Goal: Book appointment/travel/reservation

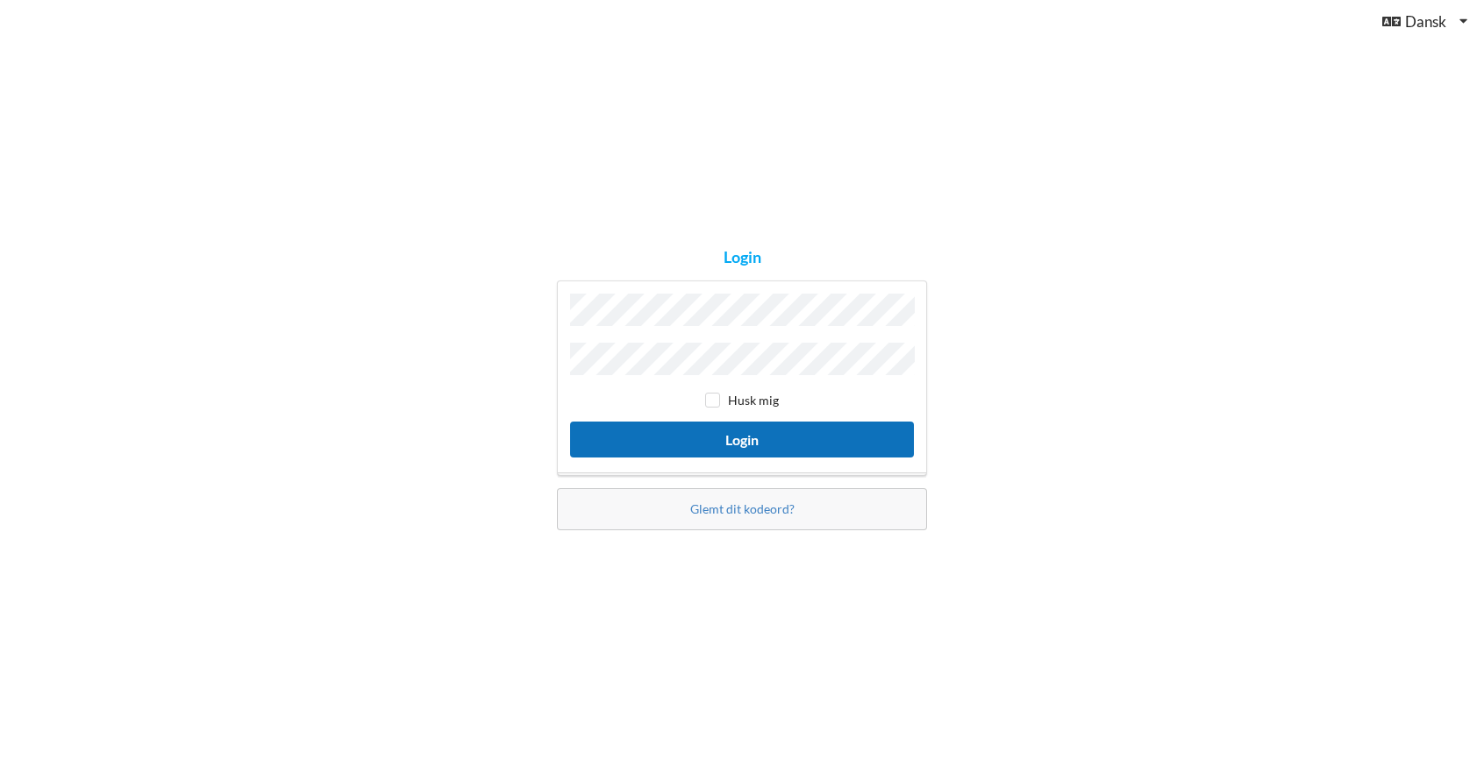
click at [744, 441] on button "Login" at bounding box center [742, 440] width 344 height 36
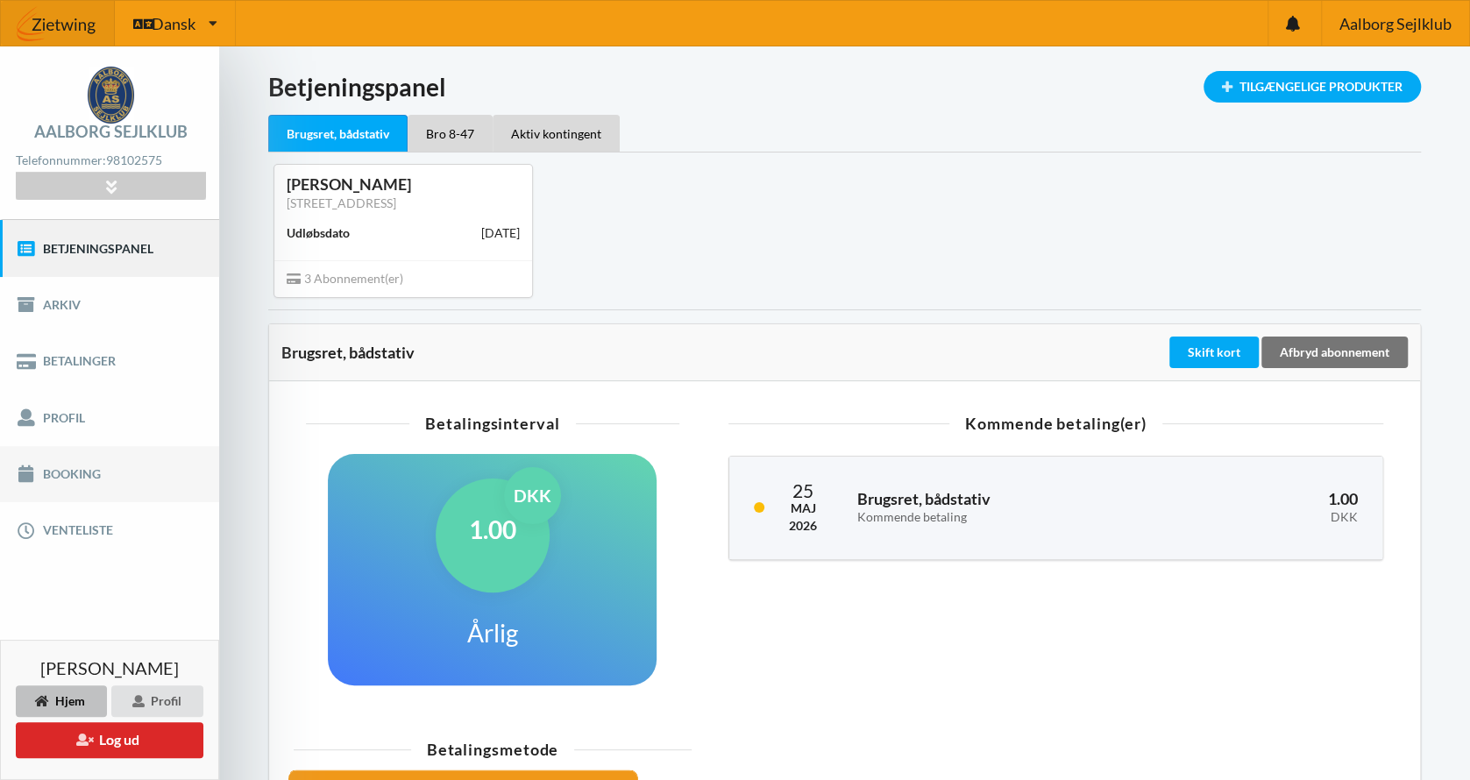
click at [66, 473] on link "Booking" at bounding box center [109, 474] width 219 height 56
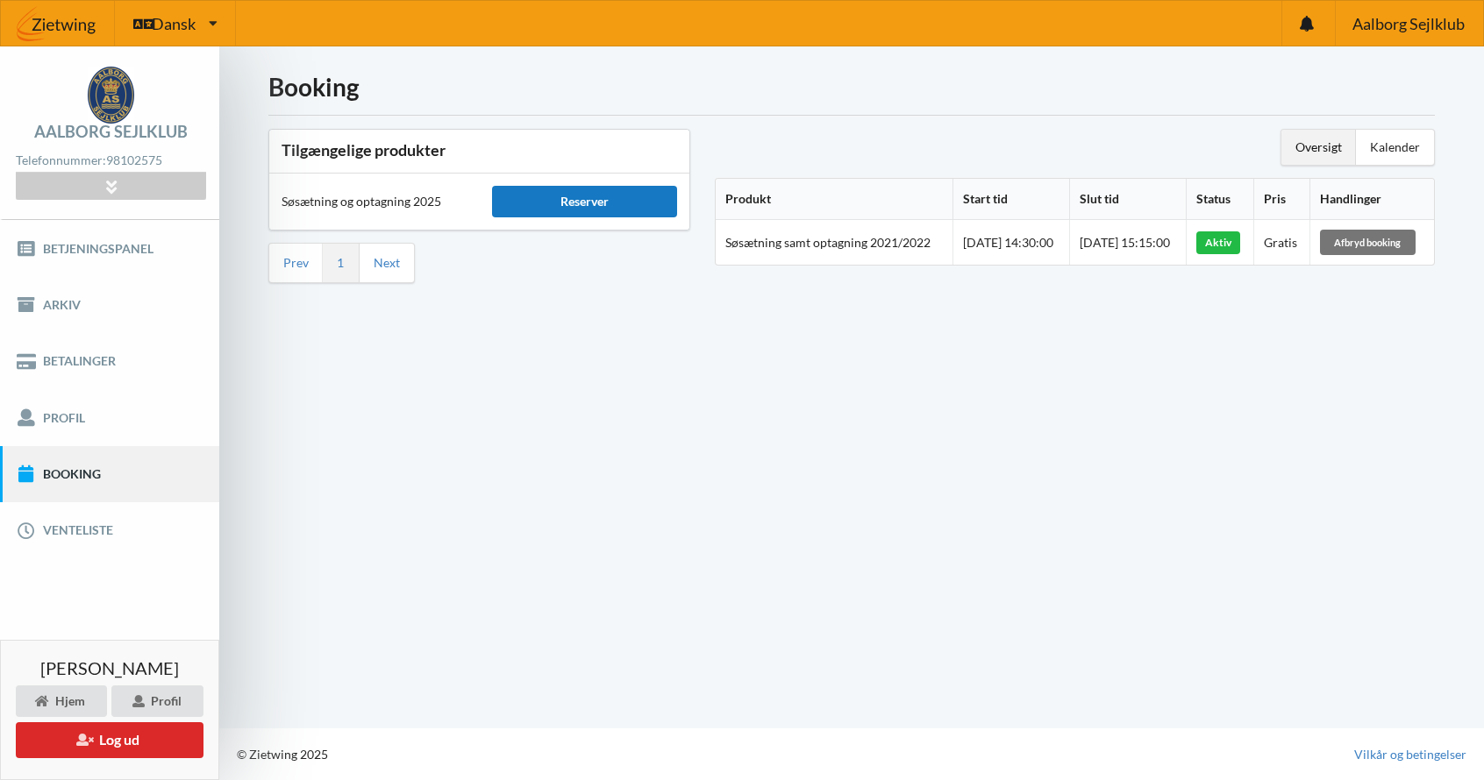
click at [575, 201] on div "Reserver" at bounding box center [585, 202] width 186 height 32
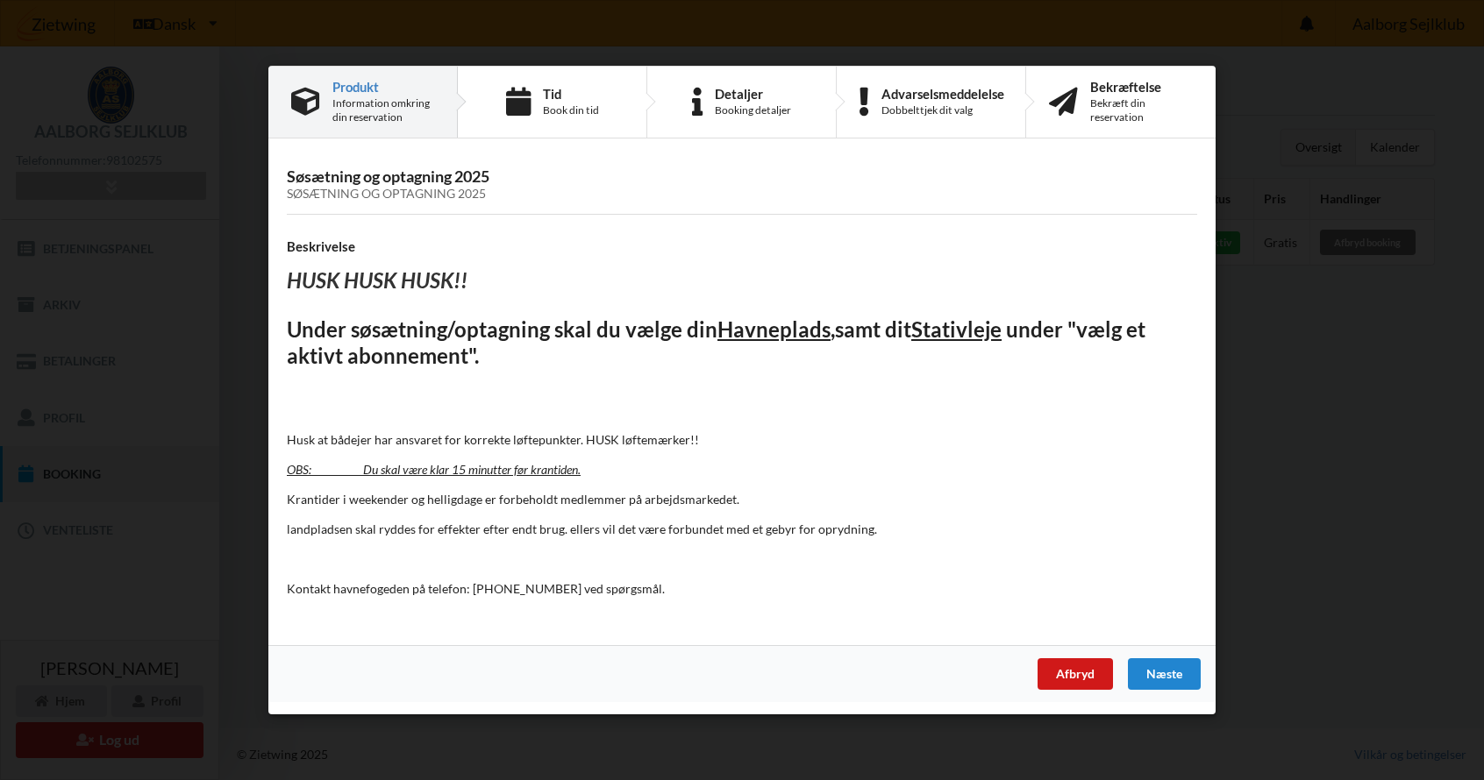
click at [1077, 673] on div "Afbryd" at bounding box center [1074, 674] width 75 height 32
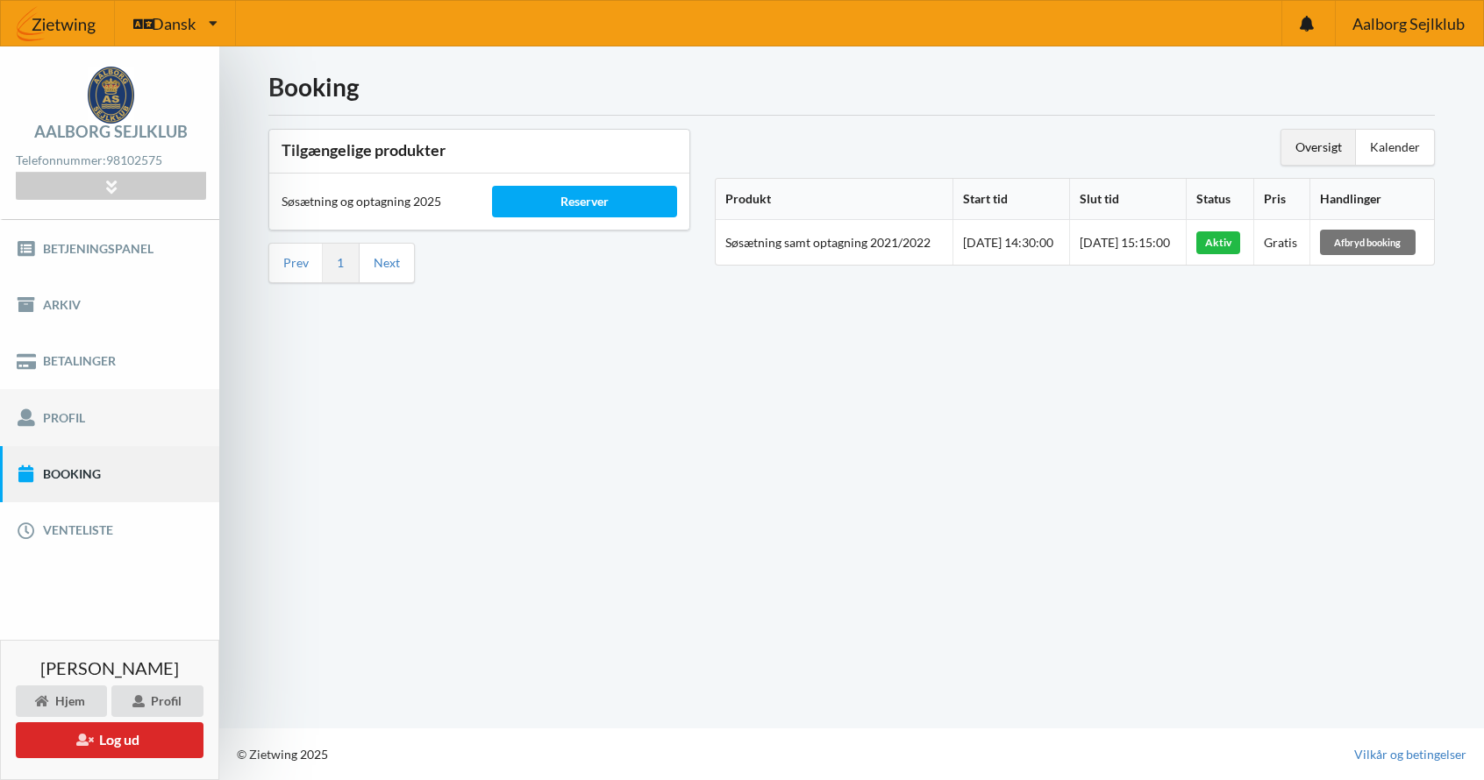
click at [53, 421] on link "Profil" at bounding box center [109, 417] width 219 height 56
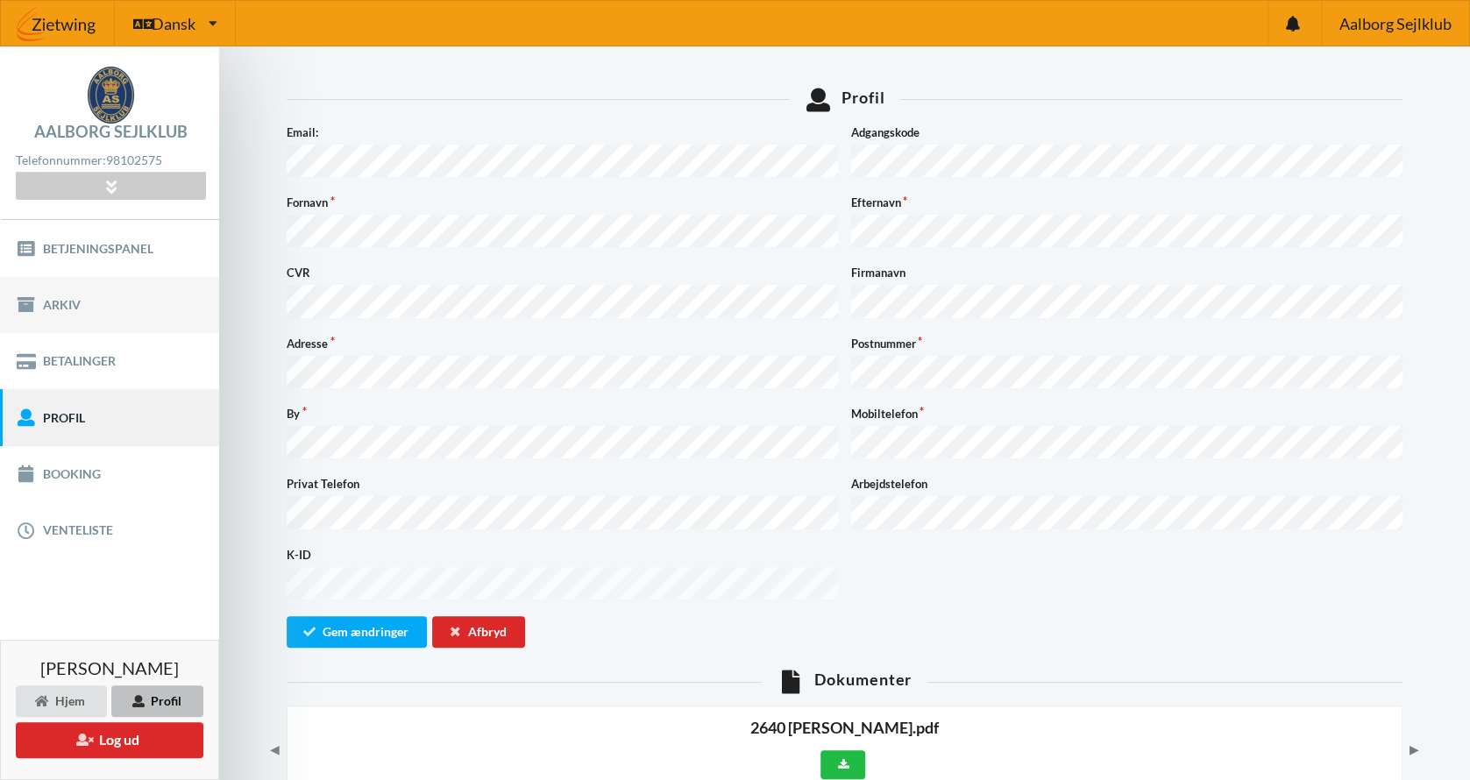
click at [57, 297] on link "Arkiv" at bounding box center [109, 305] width 219 height 56
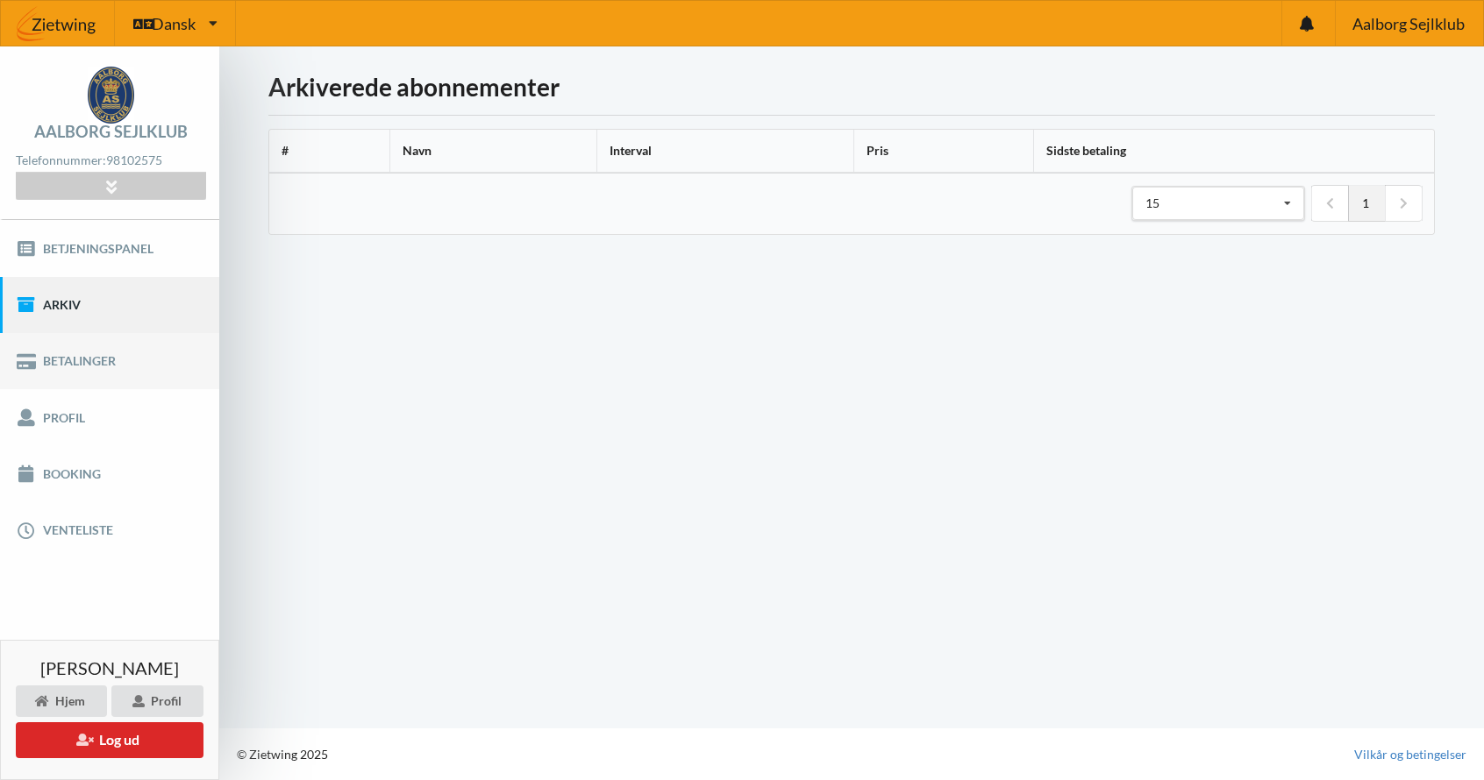
click at [71, 362] on link "Betalinger" at bounding box center [109, 361] width 219 height 56
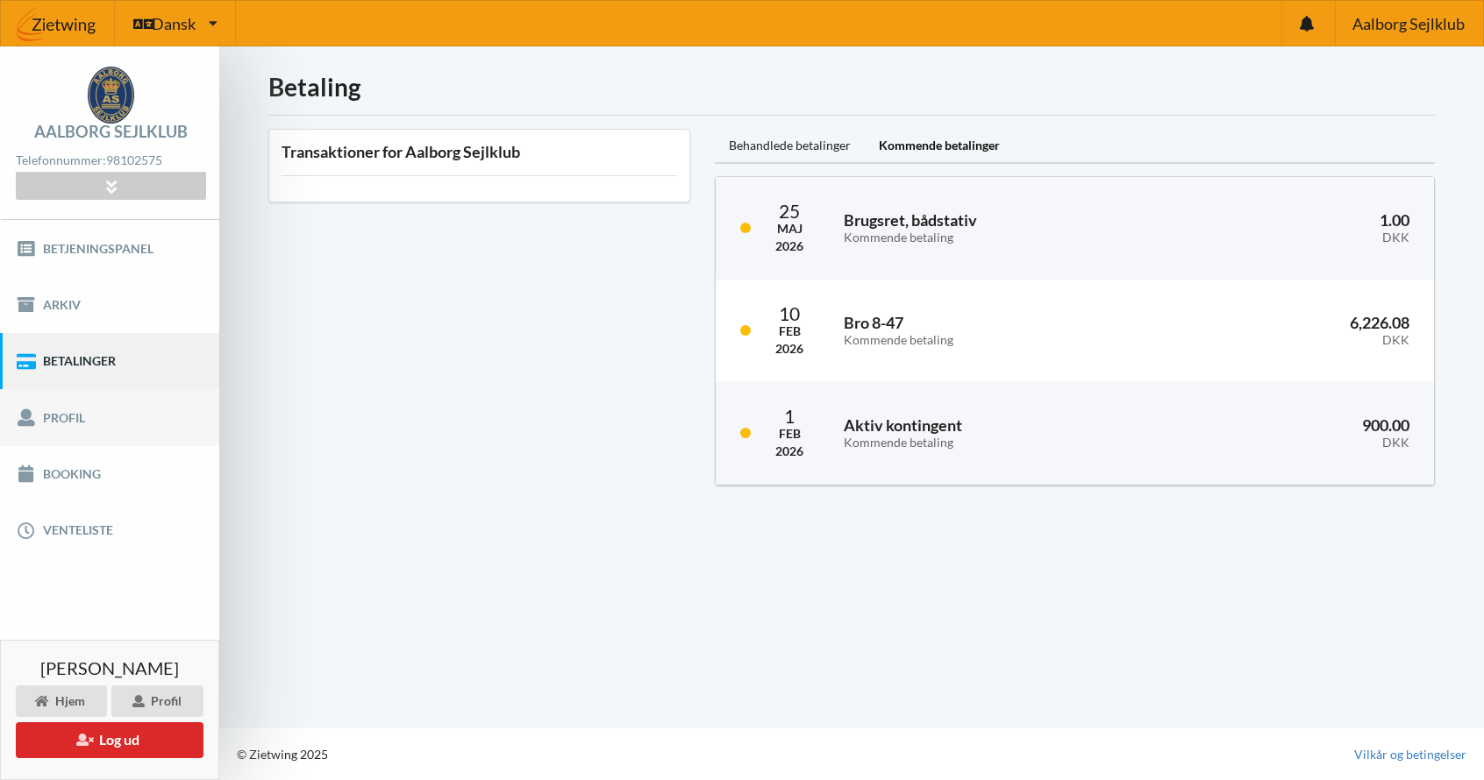
click at [41, 418] on link "Profil" at bounding box center [109, 417] width 219 height 56
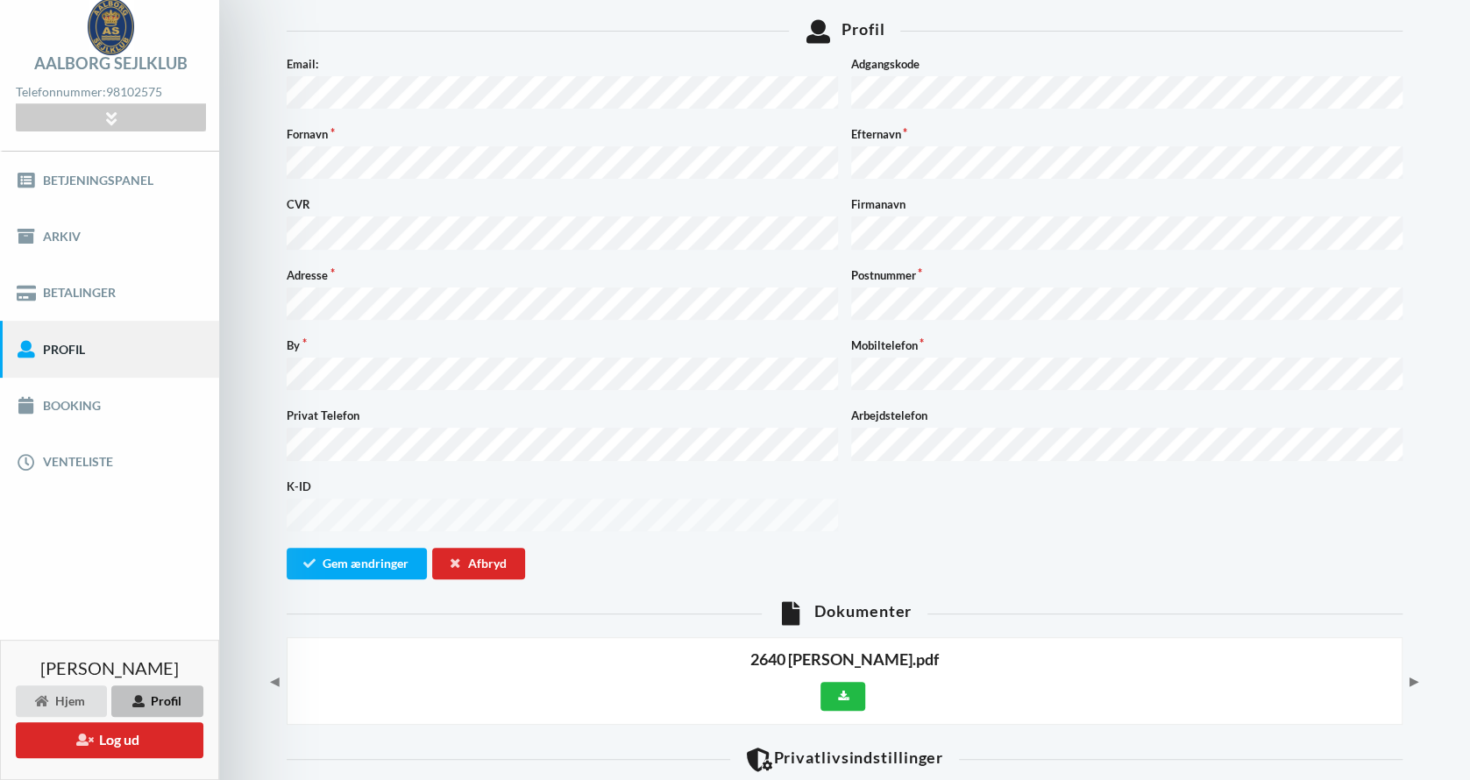
scroll to position [8, 0]
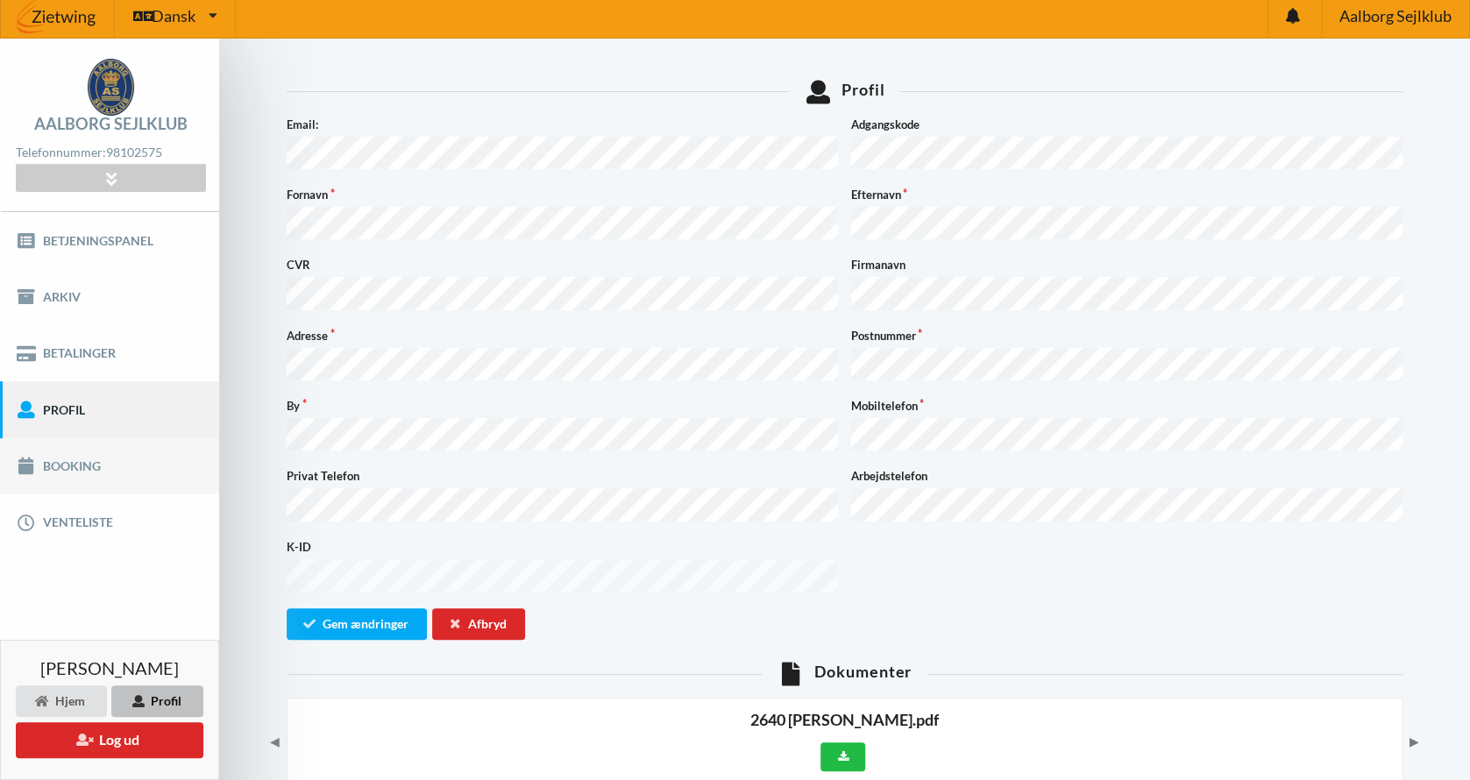
click at [51, 466] on link "Booking" at bounding box center [109, 466] width 219 height 56
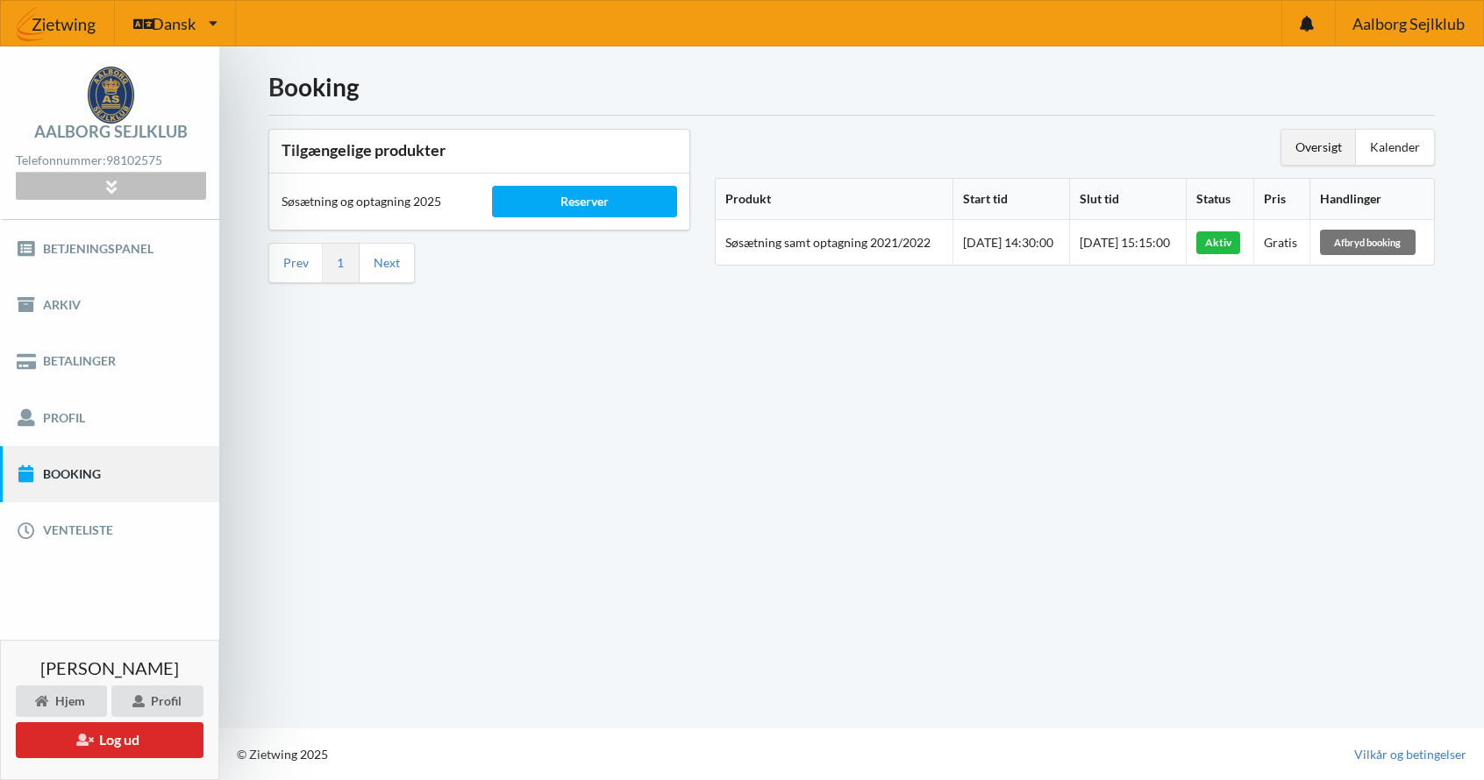
click at [103, 181] on icon at bounding box center [111, 186] width 20 height 15
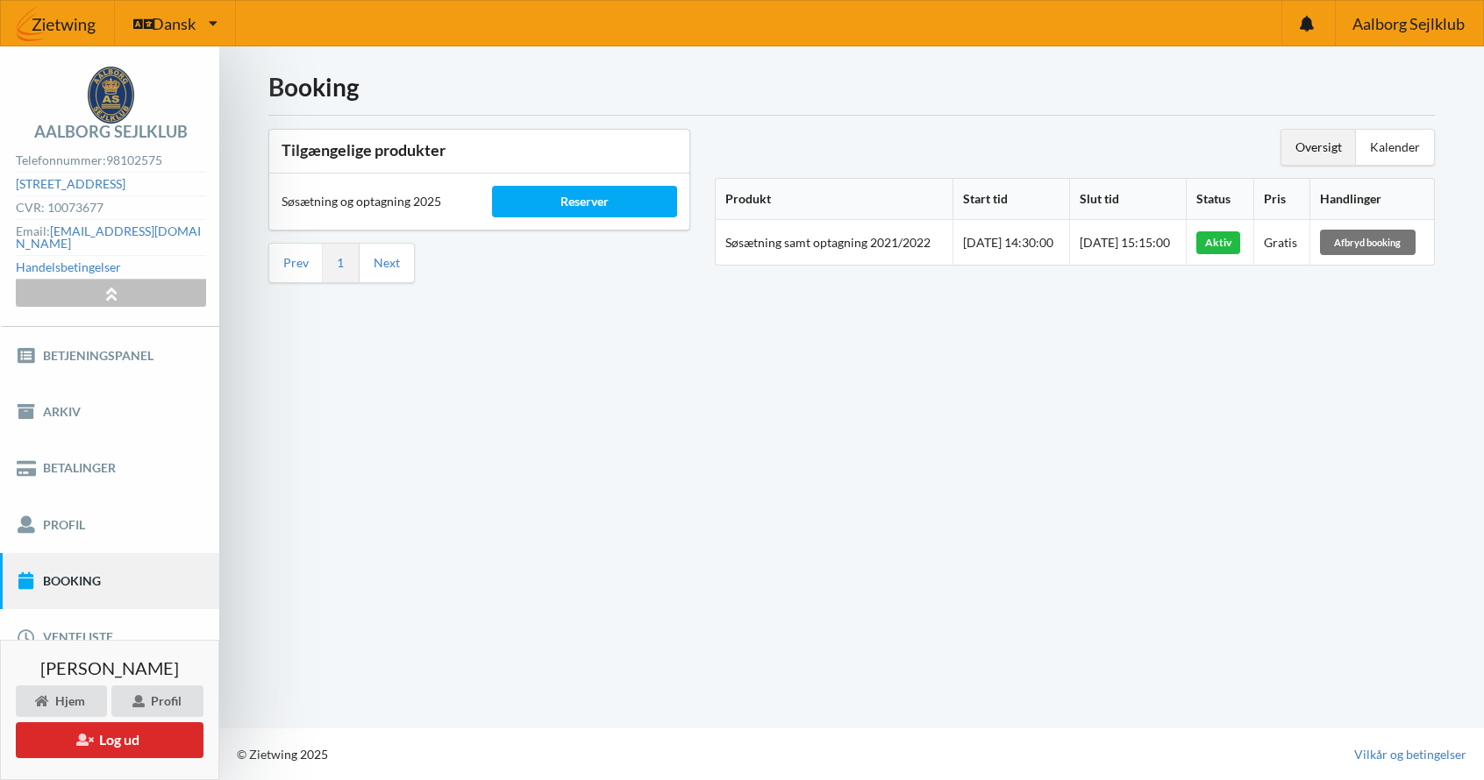
click at [116, 286] on icon at bounding box center [111, 293] width 20 height 15
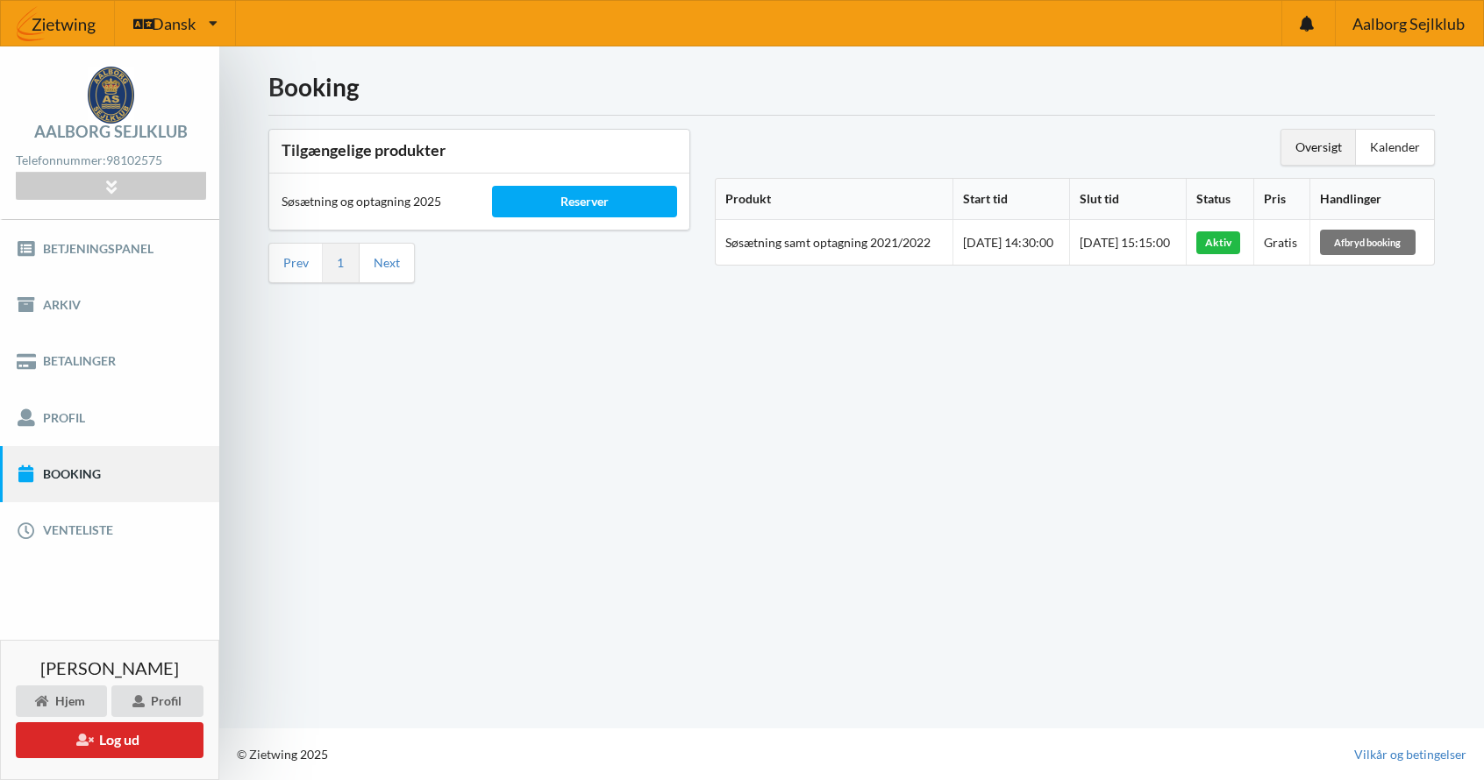
click at [92, 90] on img at bounding box center [111, 95] width 46 height 57
click at [58, 24] on img at bounding box center [58, 23] width 114 height 53
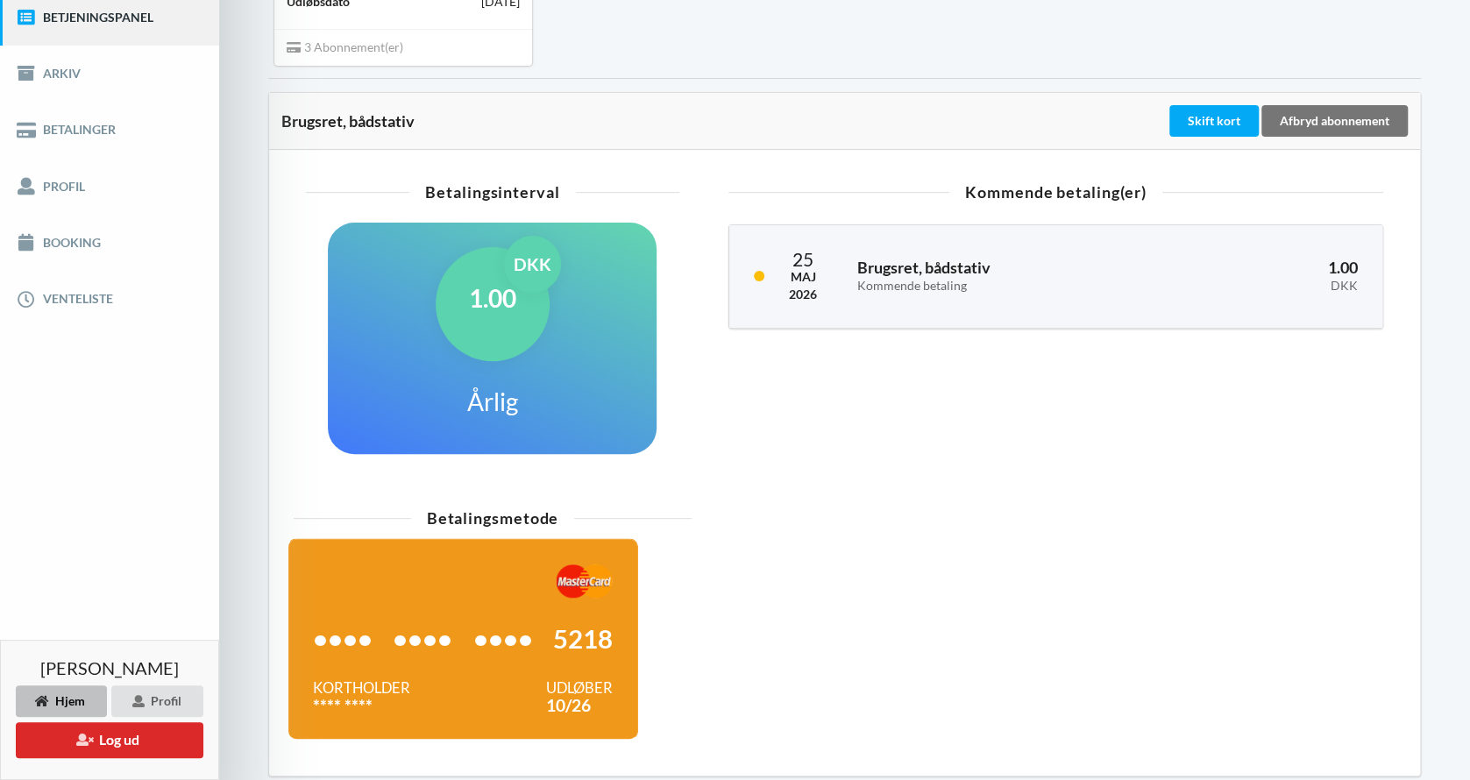
scroll to position [263, 0]
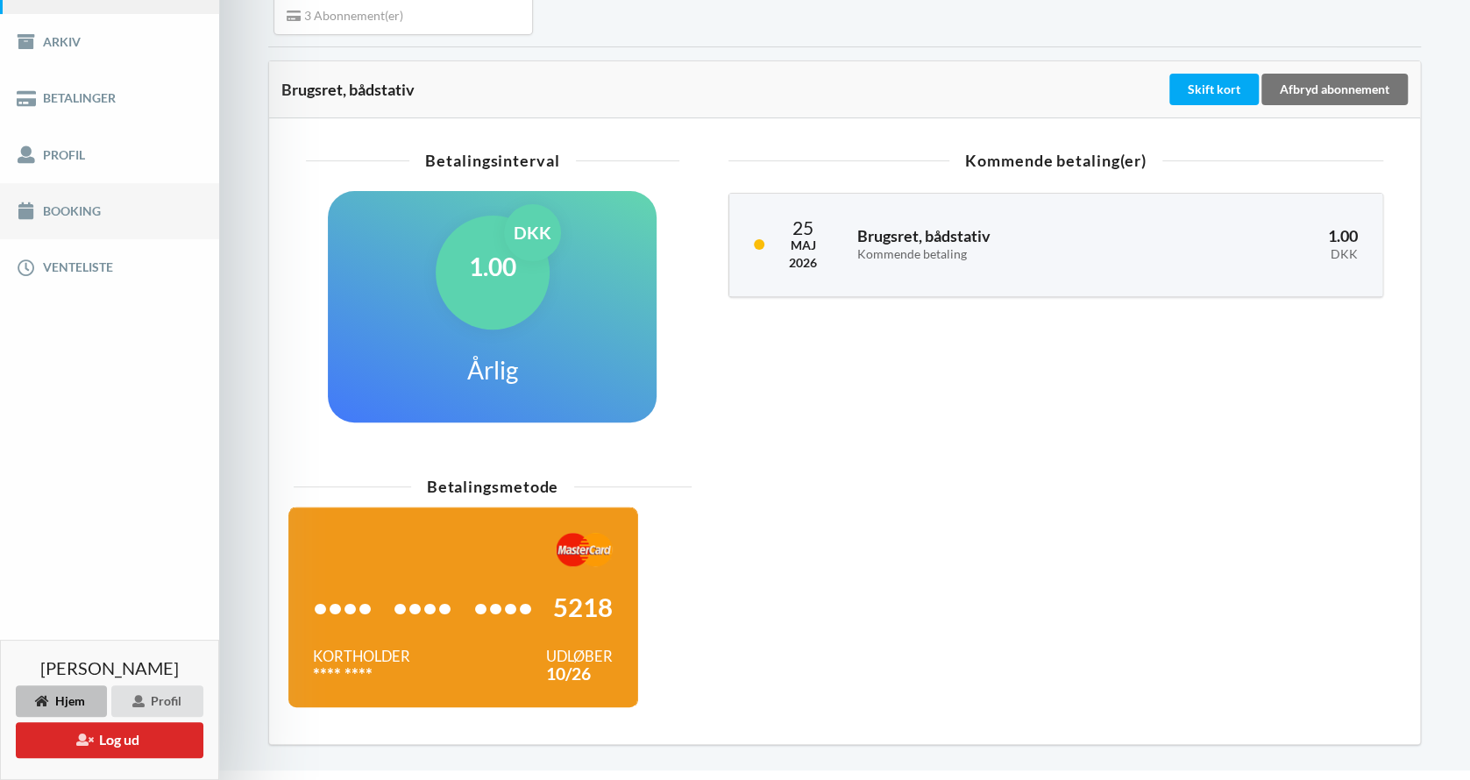
click at [50, 210] on link "Booking" at bounding box center [109, 211] width 219 height 56
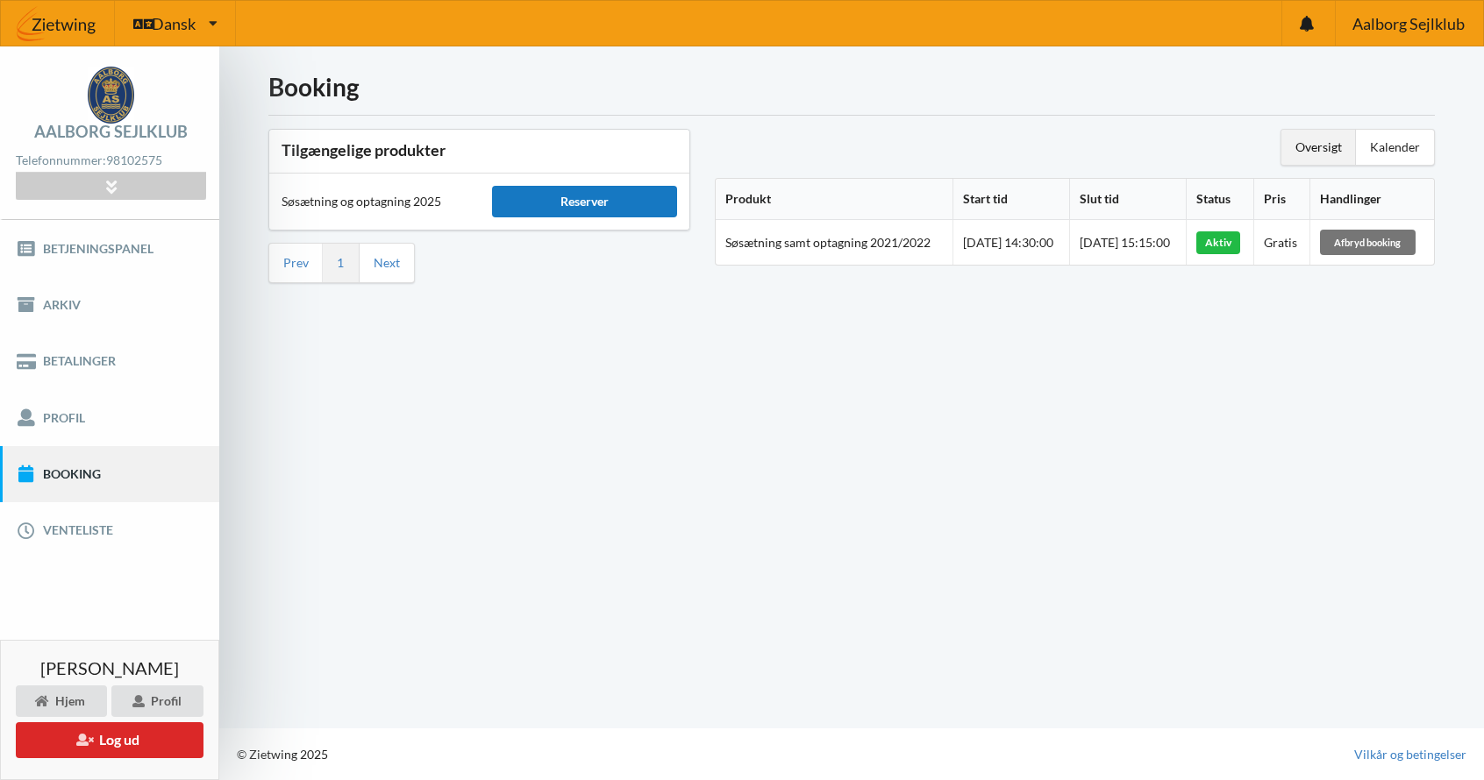
click at [570, 200] on div "Reserver" at bounding box center [585, 202] width 186 height 32
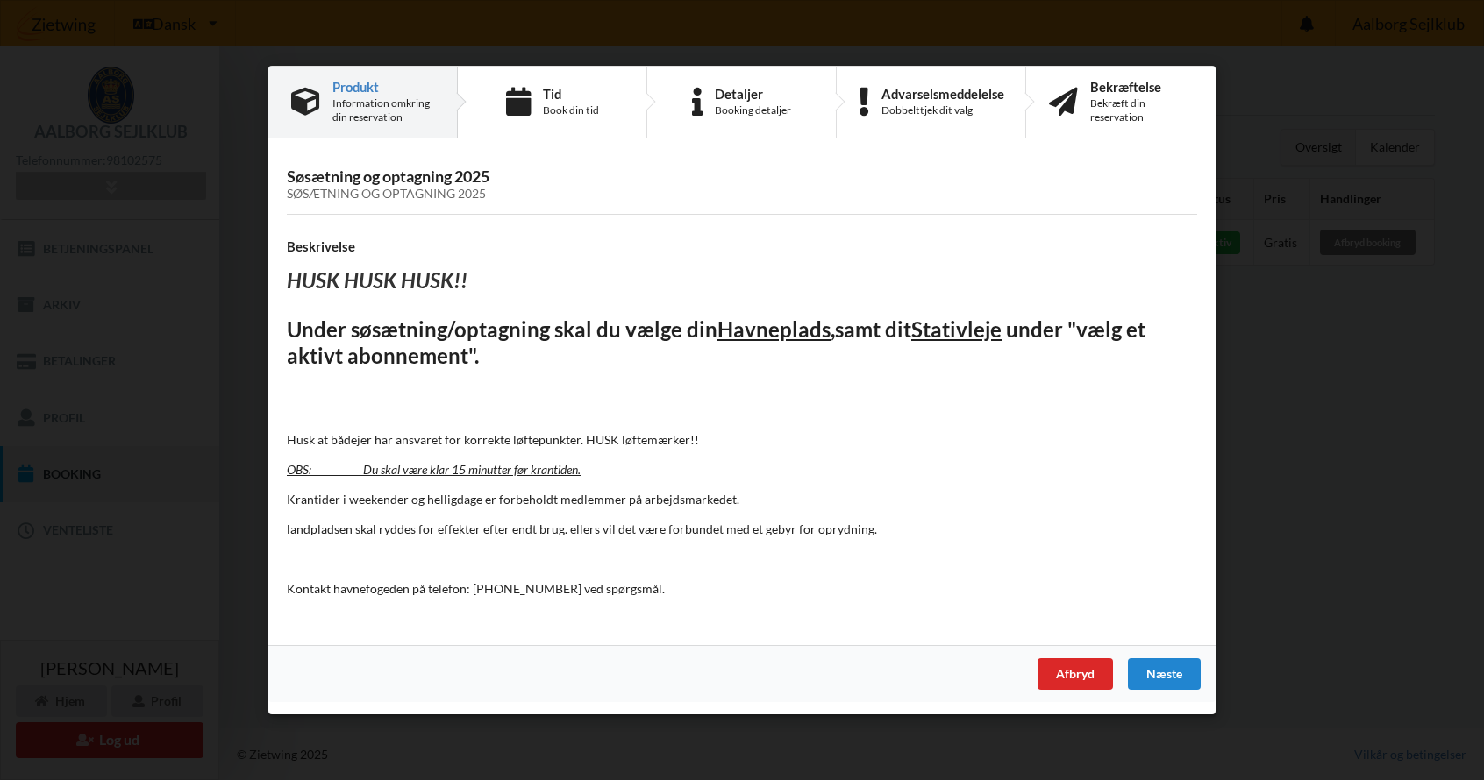
click at [1171, 673] on div "Næste" at bounding box center [1164, 674] width 73 height 32
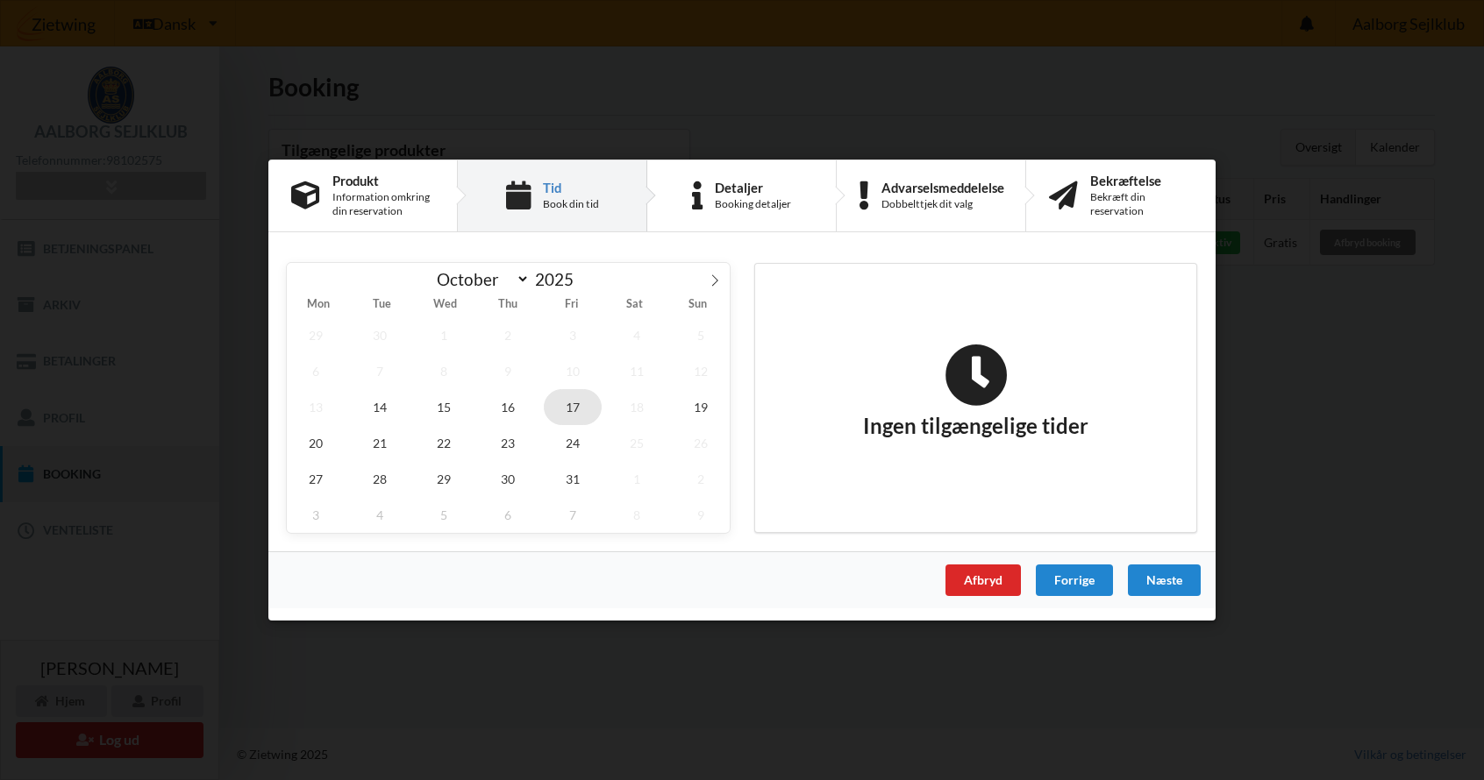
click at [573, 407] on span "17" at bounding box center [573, 407] width 58 height 36
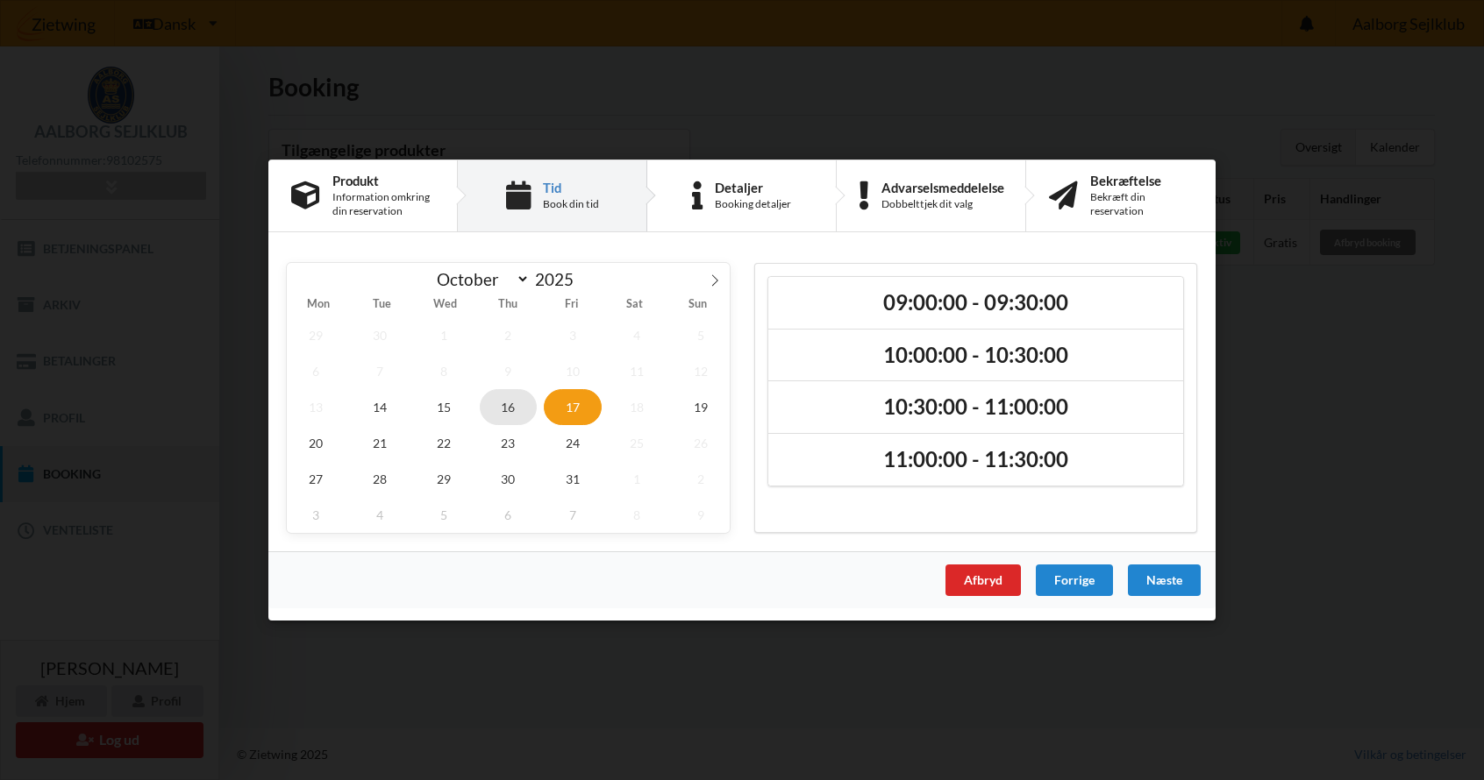
click at [505, 407] on span "16" at bounding box center [509, 407] width 58 height 36
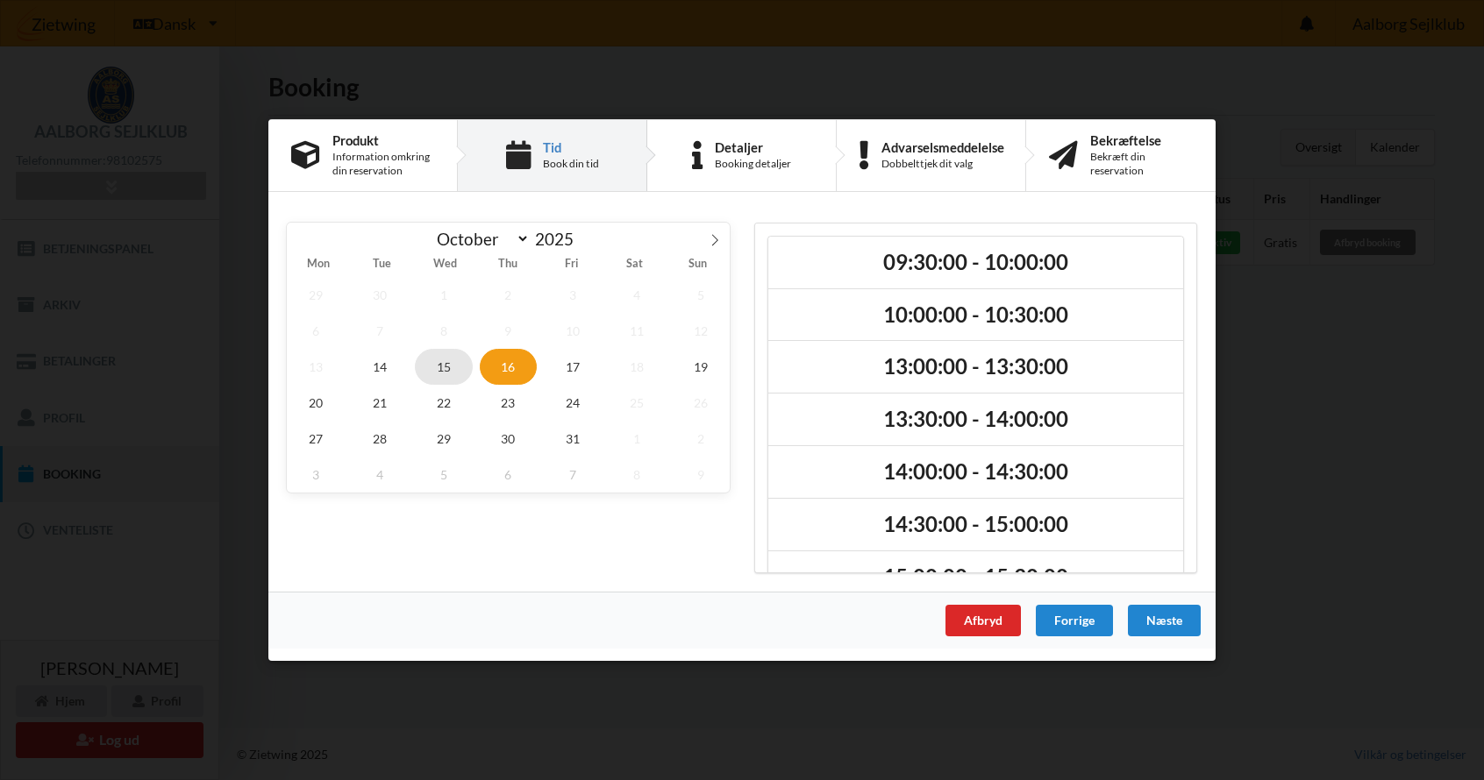
click at [442, 366] on span "15" at bounding box center [444, 367] width 58 height 36
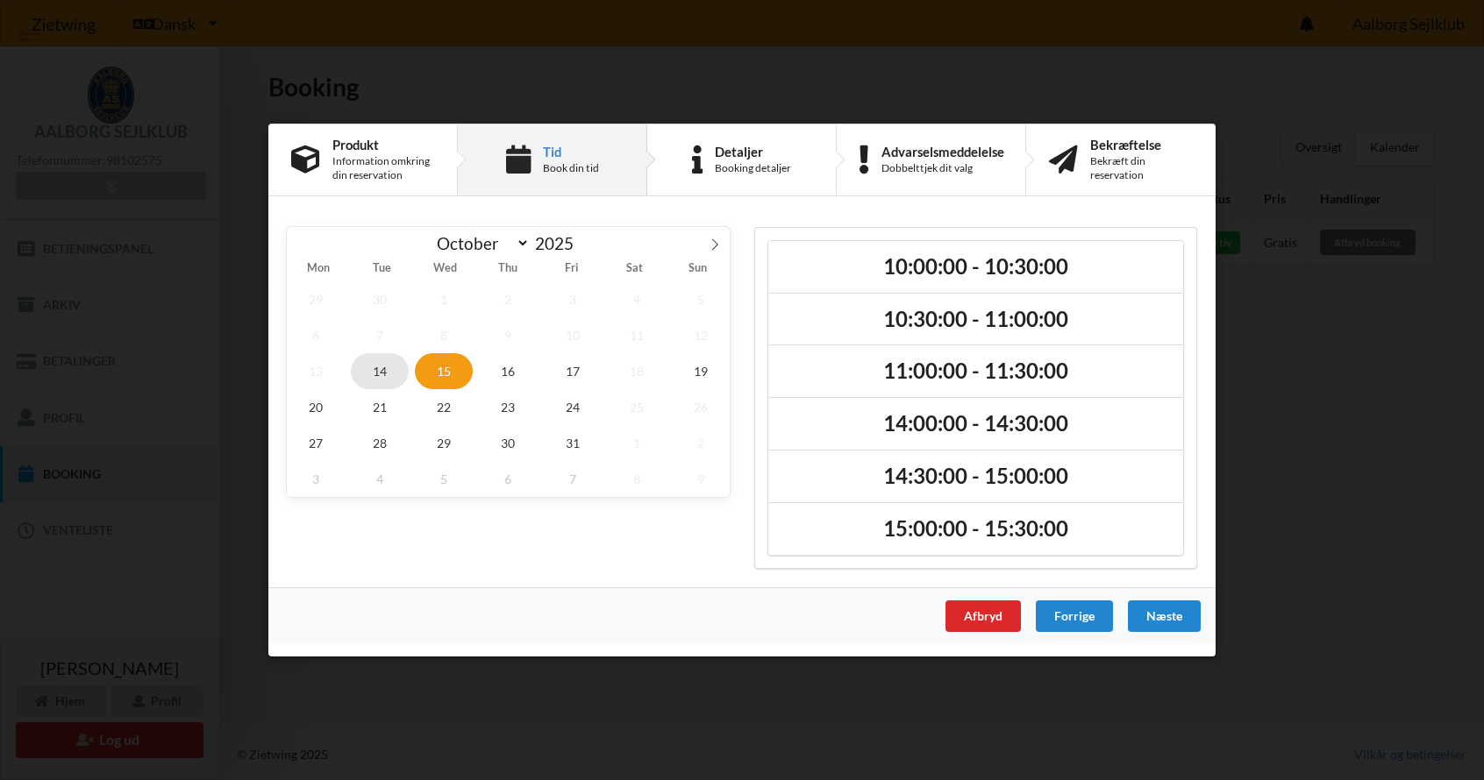
click at [382, 372] on span "14" at bounding box center [380, 371] width 58 height 36
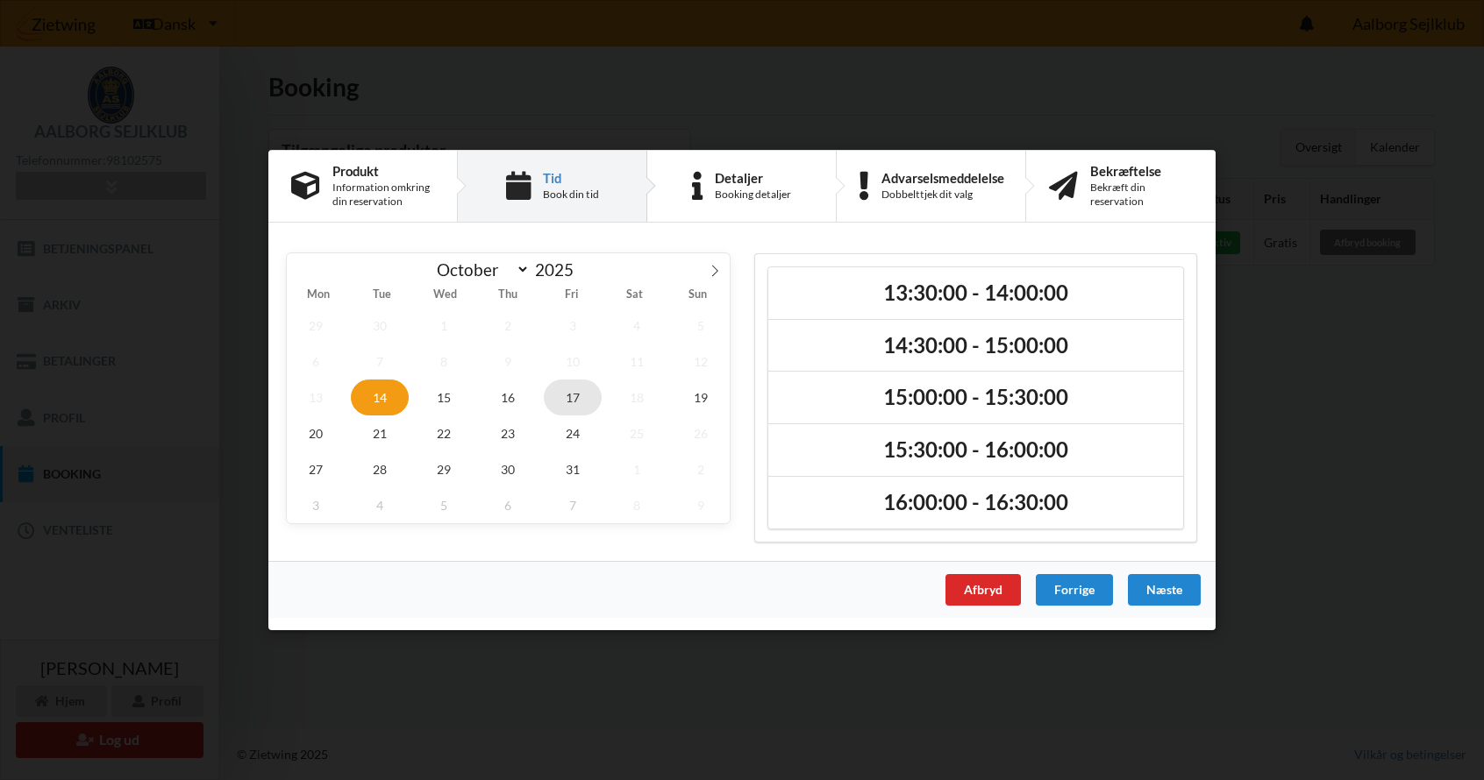
click at [568, 396] on span "17" at bounding box center [573, 398] width 58 height 36
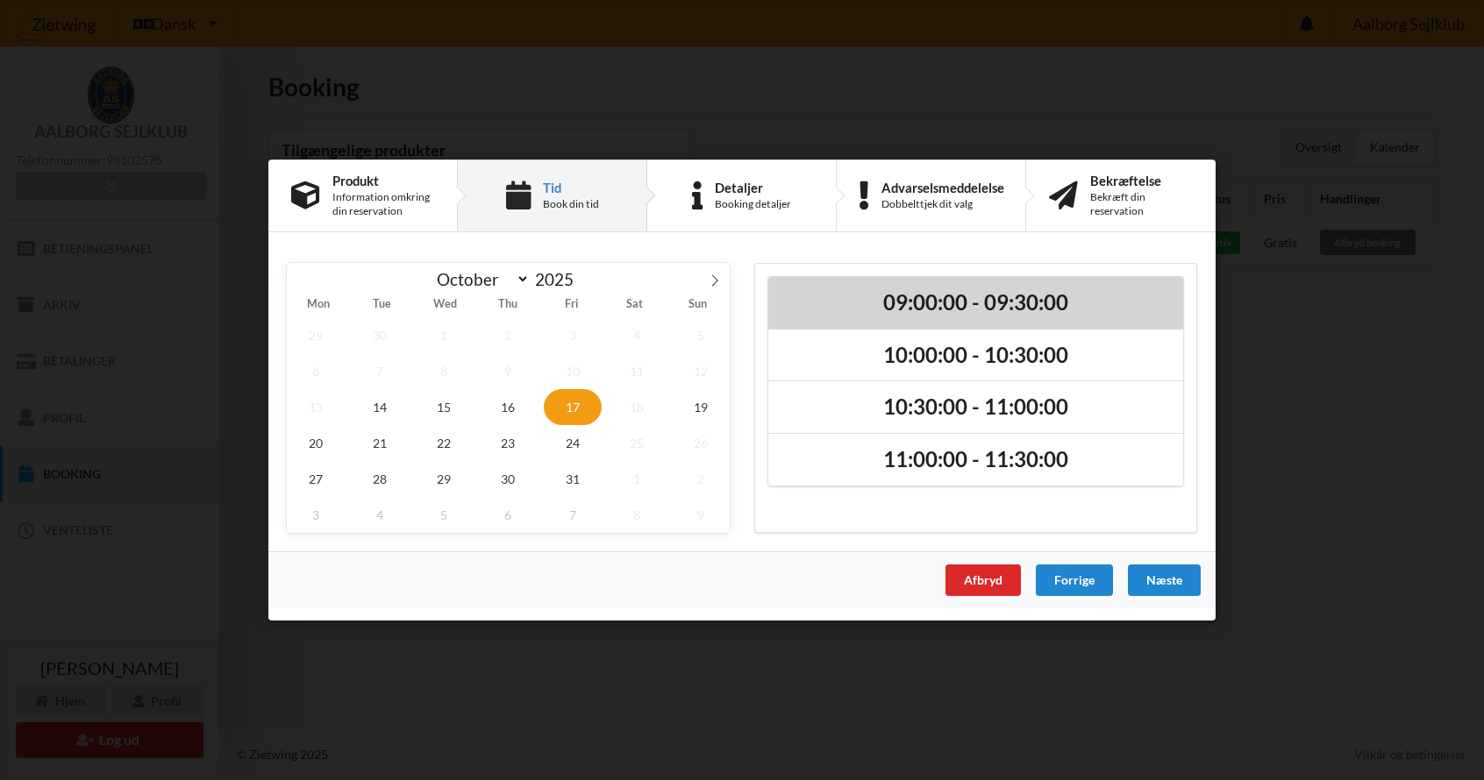
click at [921, 299] on h2 "09:00:00 - 09:30:00" at bounding box center [975, 302] width 390 height 27
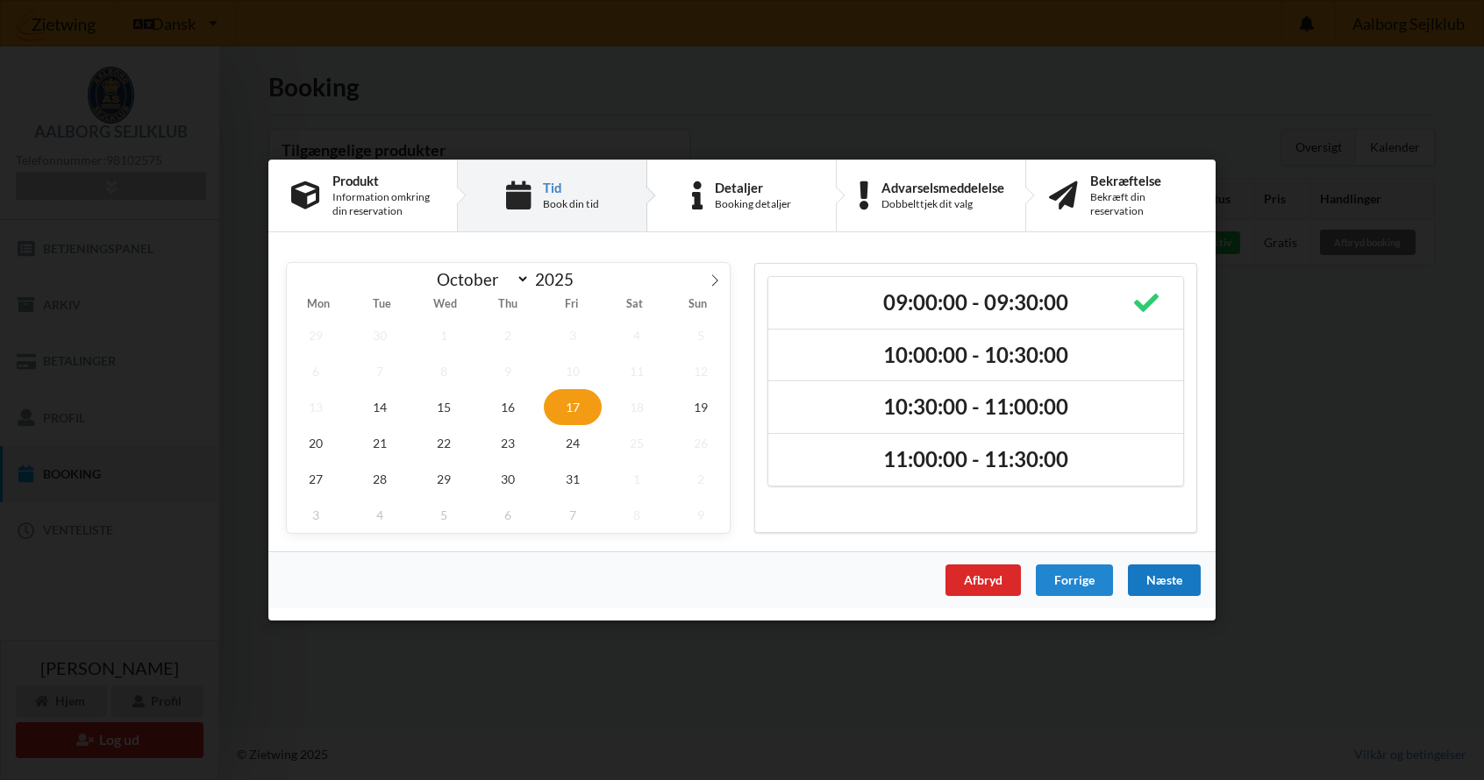
click at [1164, 580] on div "Næste" at bounding box center [1164, 581] width 73 height 32
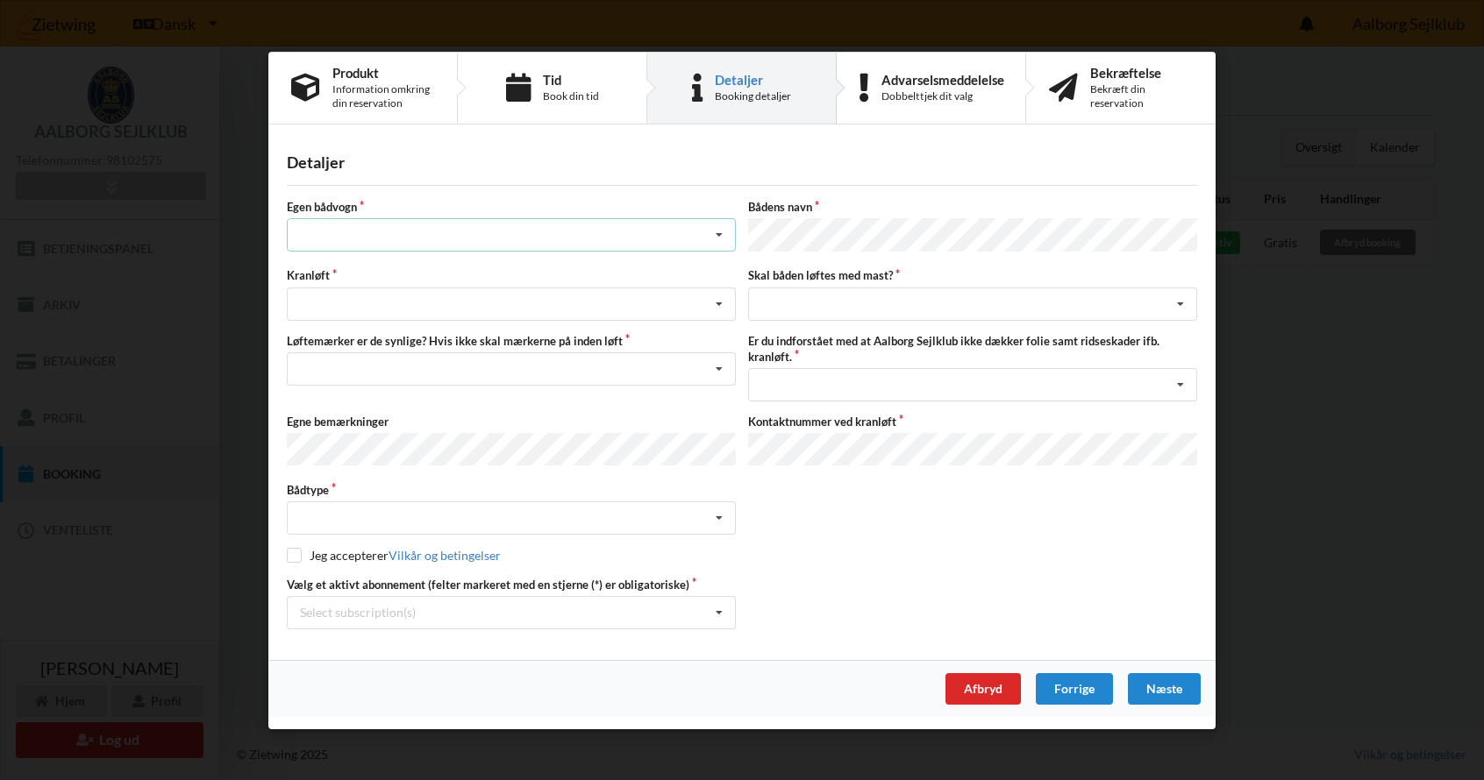
click at [722, 239] on icon at bounding box center [719, 235] width 26 height 32
click at [302, 333] on div "nej" at bounding box center [511, 332] width 447 height 32
click at [721, 302] on icon at bounding box center [719, 304] width 26 height 32
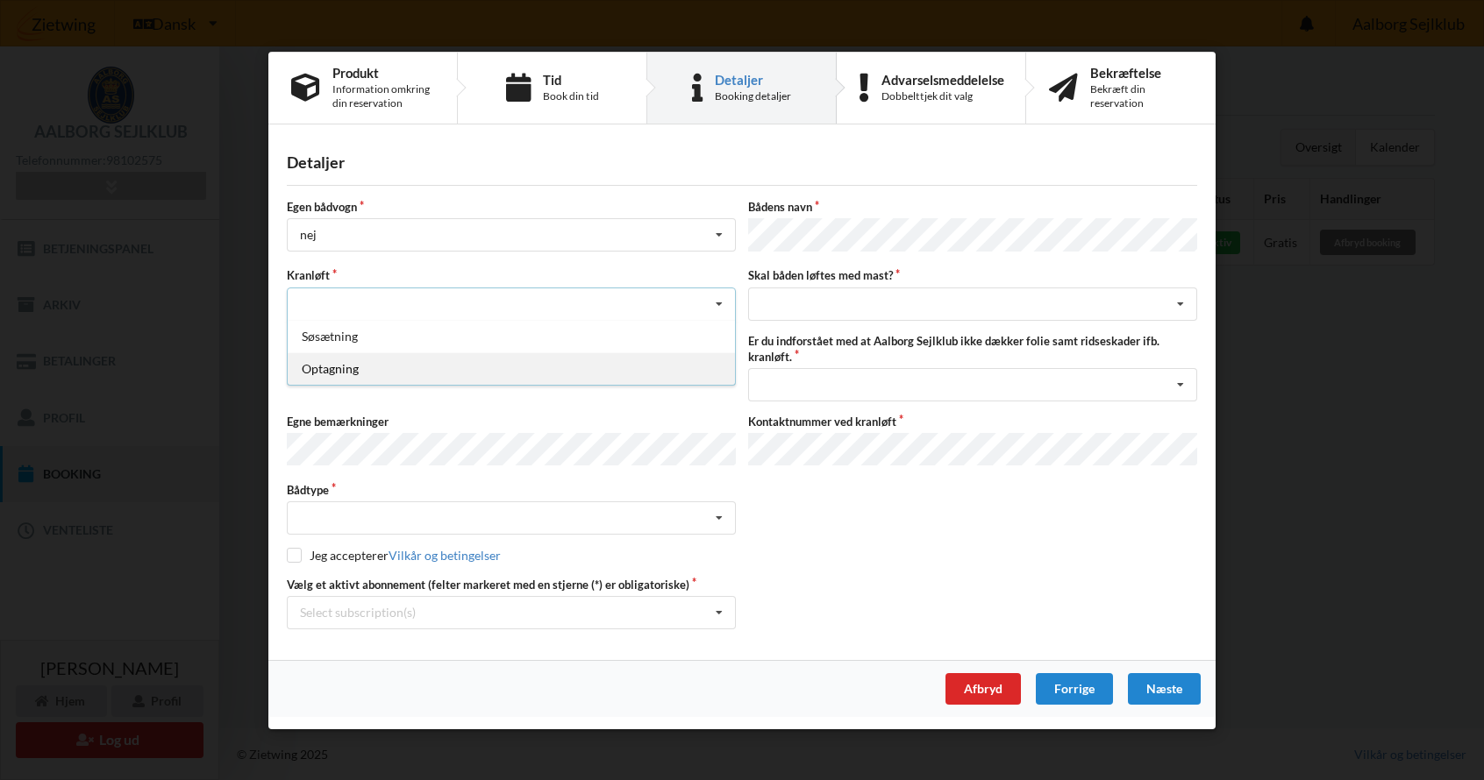
click at [317, 367] on div "Optagning" at bounding box center [511, 368] width 447 height 32
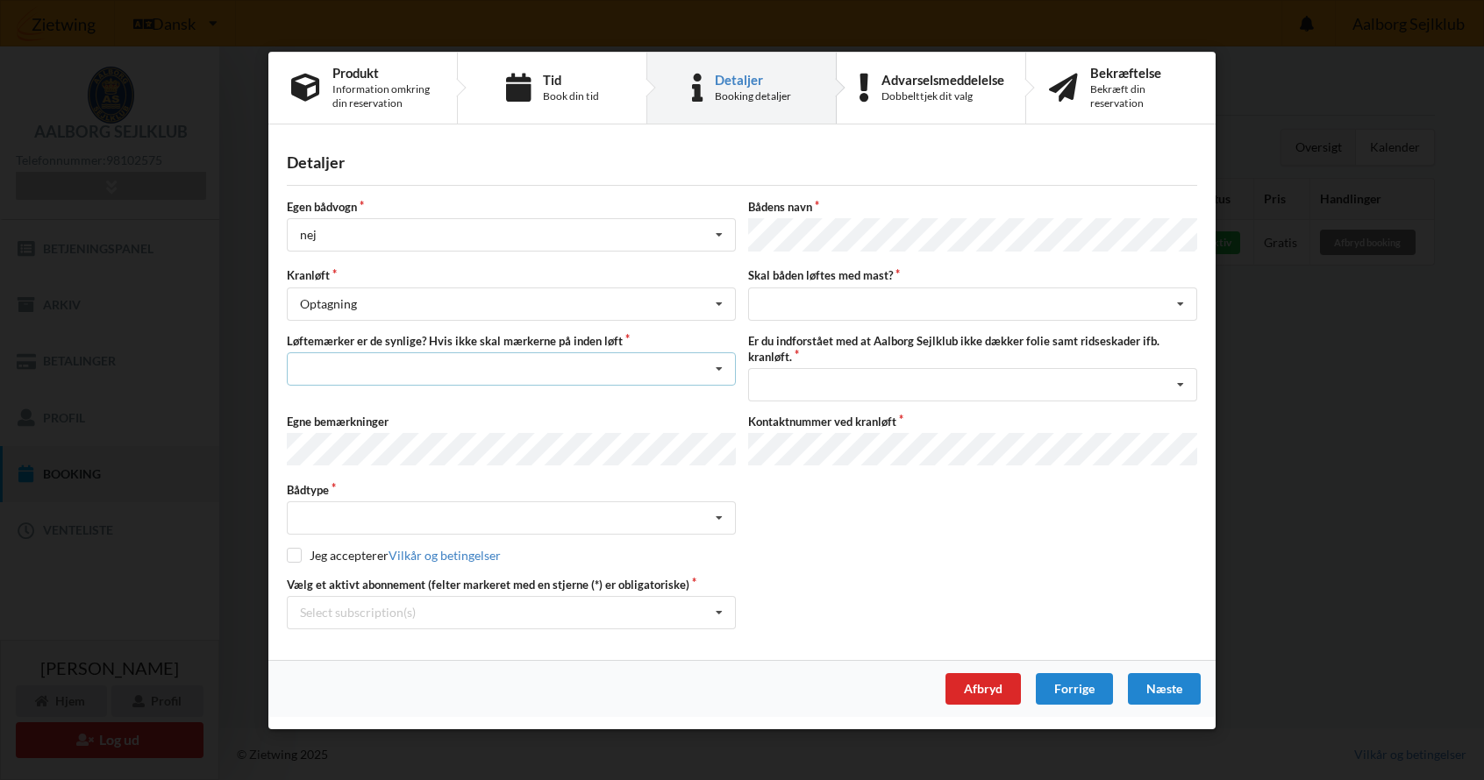
click at [719, 368] on icon at bounding box center [719, 368] width 26 height 32
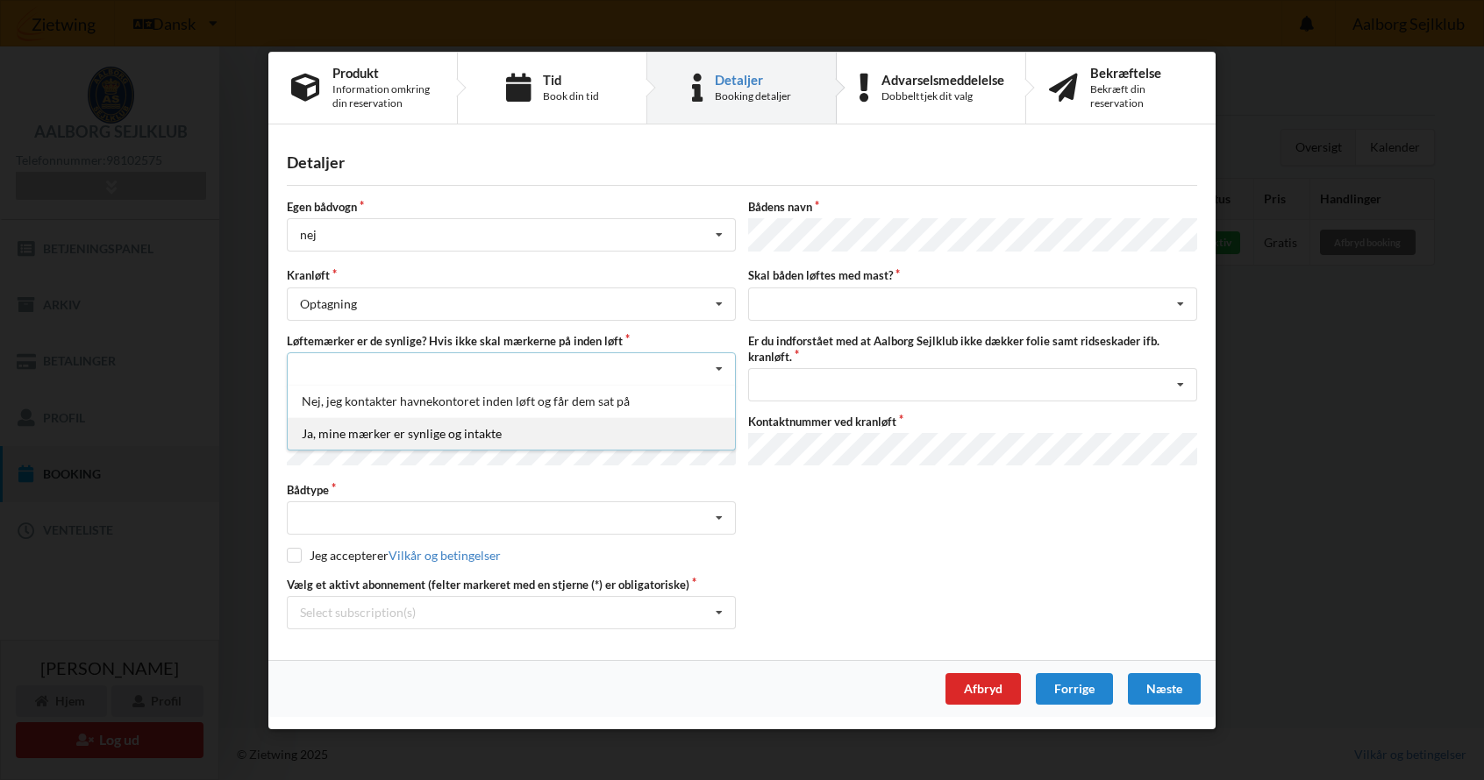
click at [352, 433] on div "Ja, mine mærker er synlige og intakte" at bounding box center [511, 432] width 447 height 32
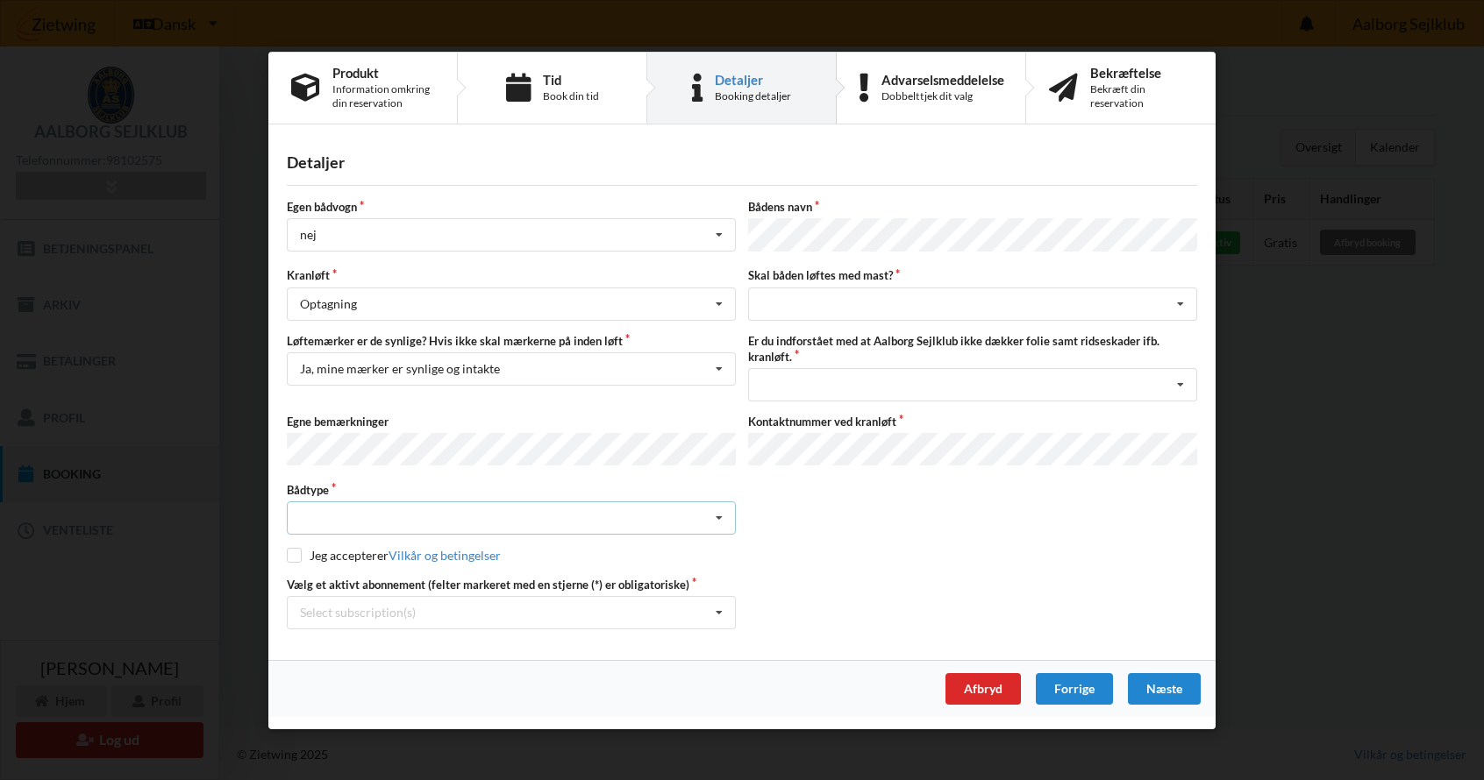
click at [719, 513] on icon at bounding box center [719, 518] width 26 height 32
click at [330, 578] on div "Sejlbåd" at bounding box center [511, 582] width 447 height 32
click at [784, 306] on div "intet valg ja nej" at bounding box center [972, 303] width 449 height 33
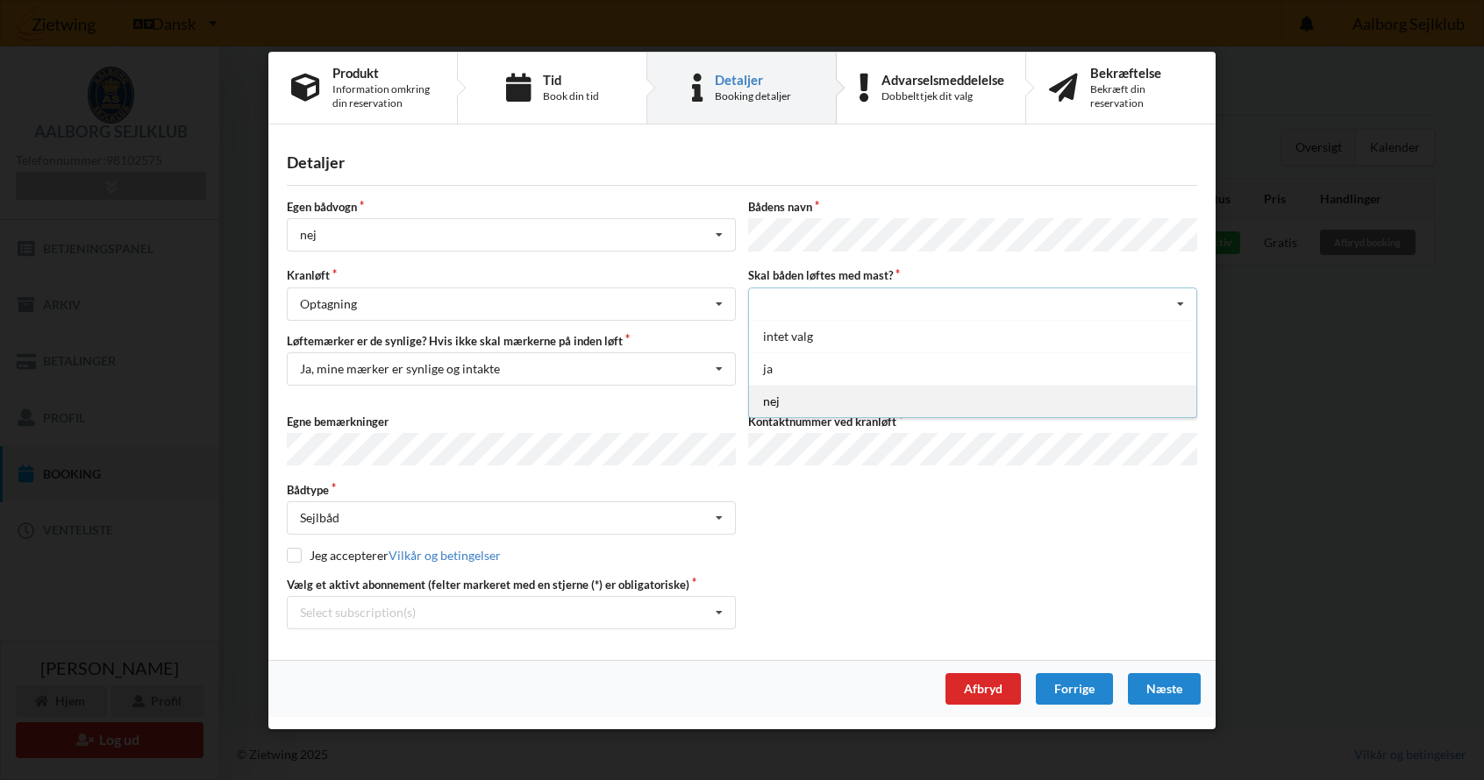
click at [780, 399] on div "nej" at bounding box center [972, 400] width 447 height 32
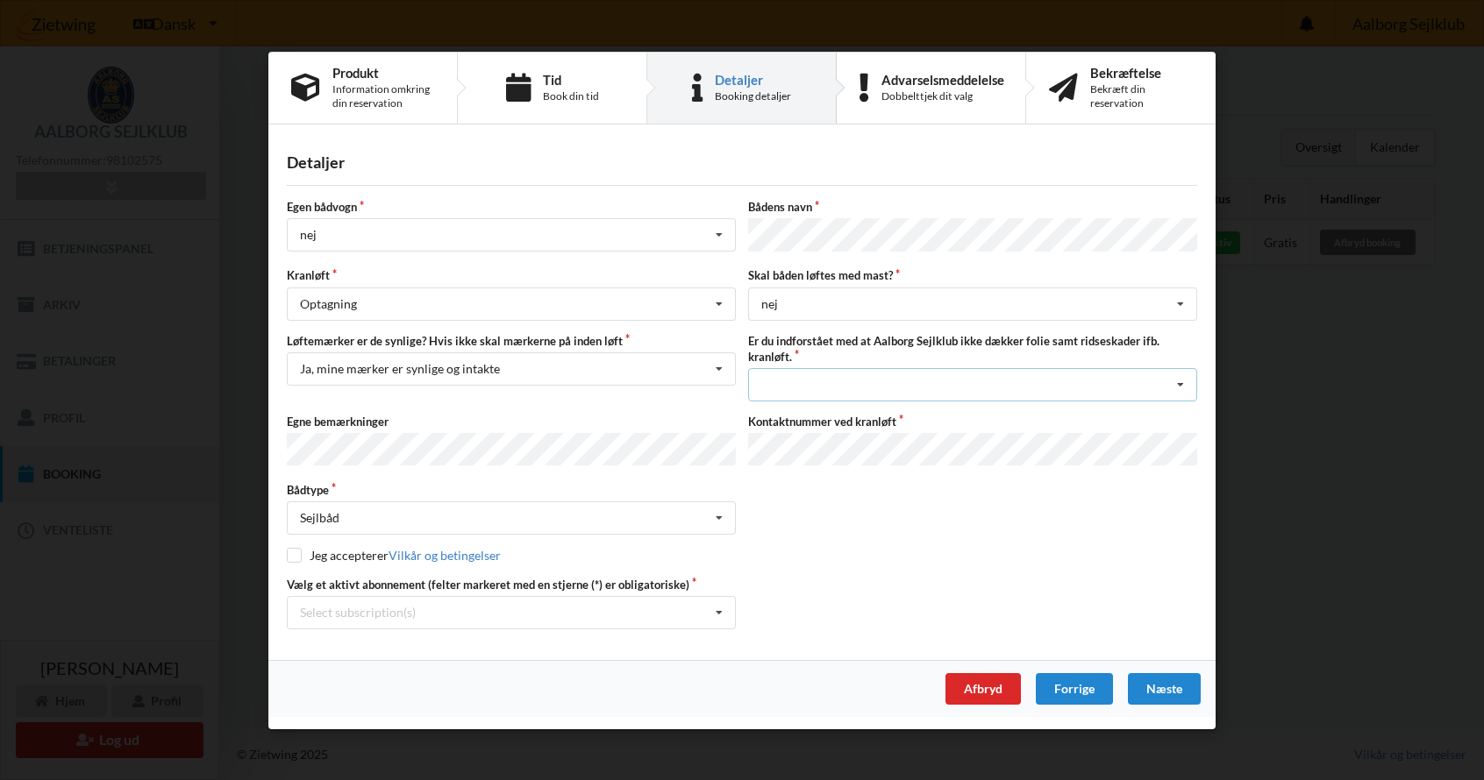
click at [1178, 381] on icon at bounding box center [1180, 384] width 26 height 32
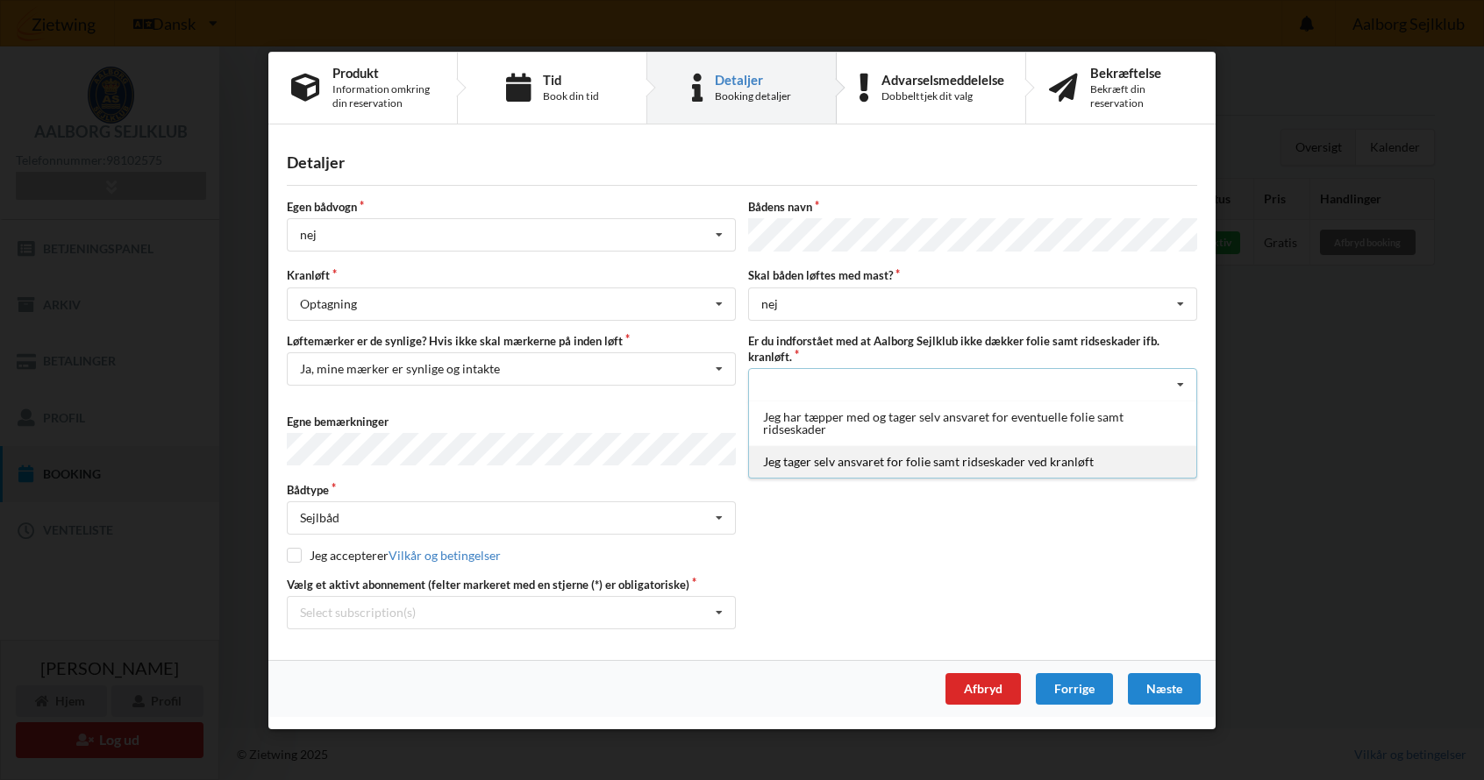
click at [817, 457] on div "Jeg tager selv ansvaret for folie samt ridseskader ved kranløft" at bounding box center [972, 461] width 447 height 32
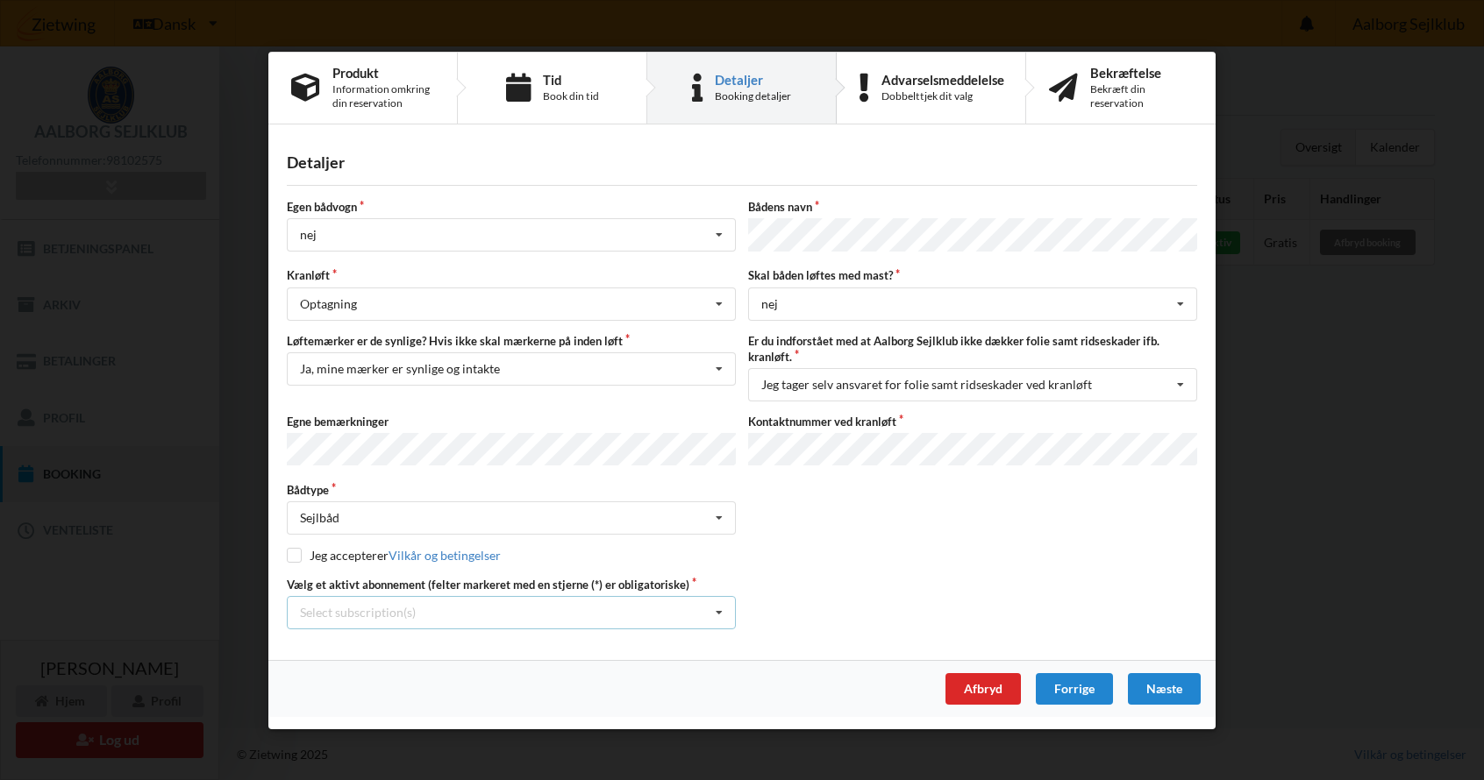
click at [716, 607] on icon at bounding box center [719, 612] width 26 height 32
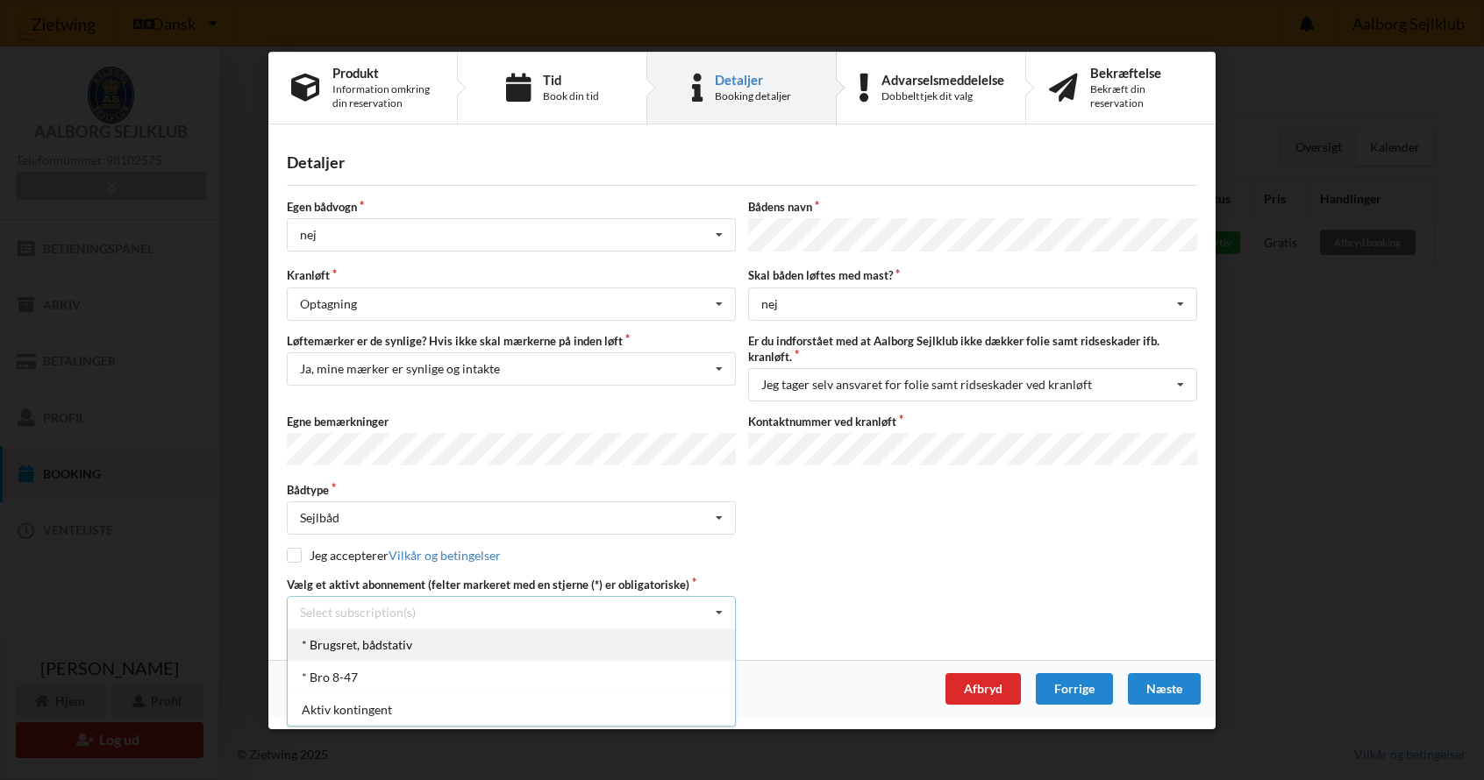
click at [336, 635] on div "* Brugsret, bådstativ" at bounding box center [511, 644] width 447 height 32
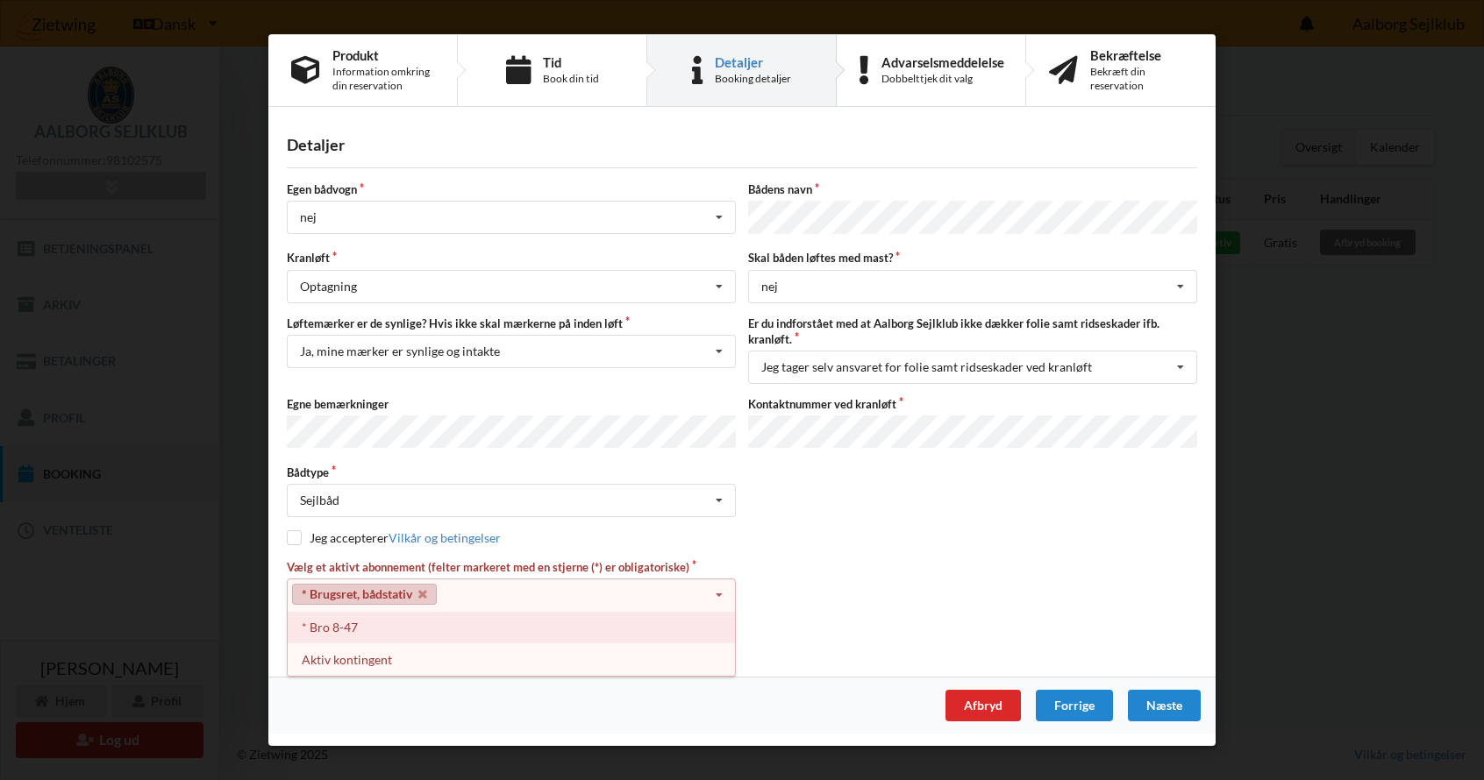
click at [329, 623] on div "* Bro 8-47" at bounding box center [511, 627] width 447 height 32
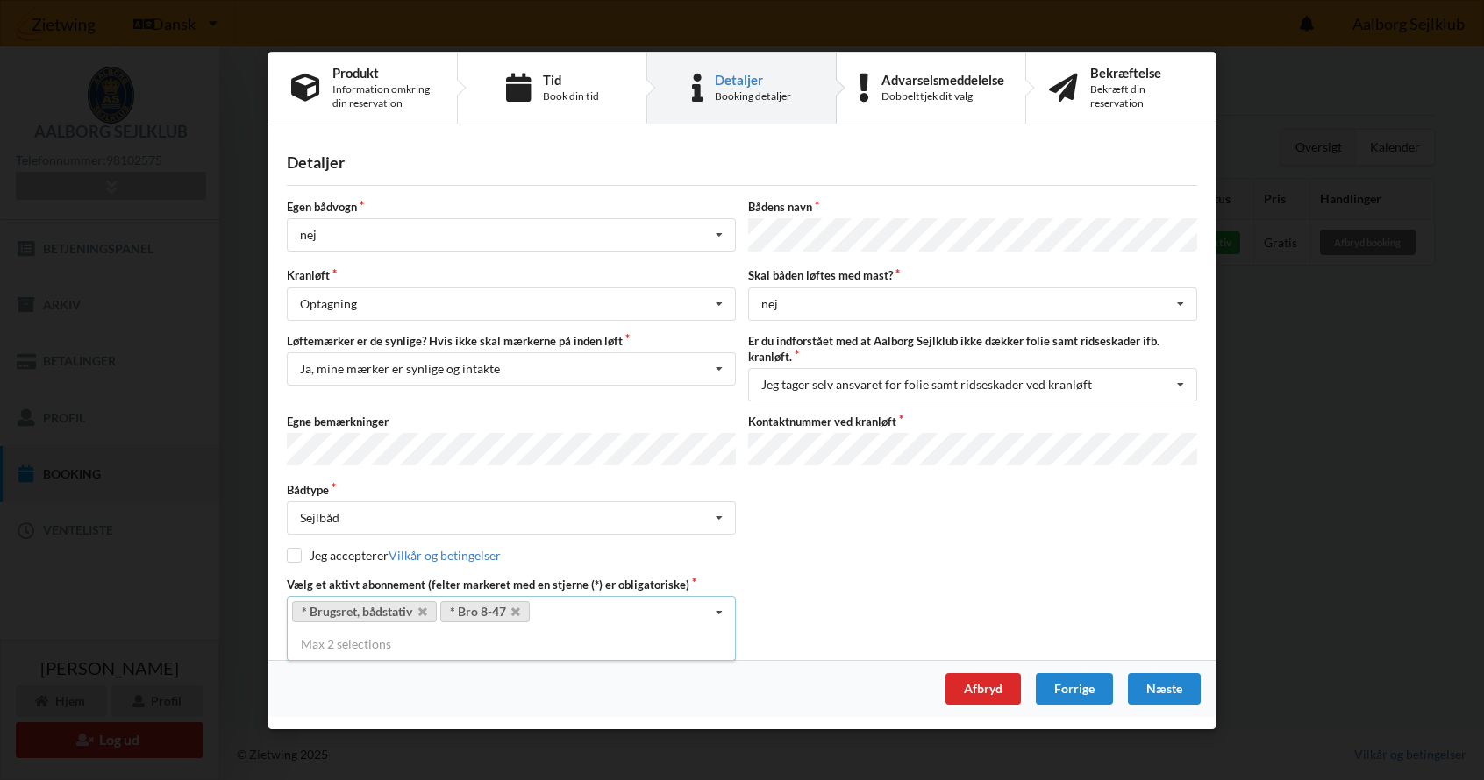
click at [722, 607] on icon at bounding box center [719, 612] width 26 height 32
click at [847, 603] on div "Vælg et aktivt abonnement (felter markeret med en stjerne (*) er obligatoriske)…" at bounding box center [742, 602] width 922 height 53
click at [1163, 687] on div "Næste" at bounding box center [1164, 689] width 73 height 32
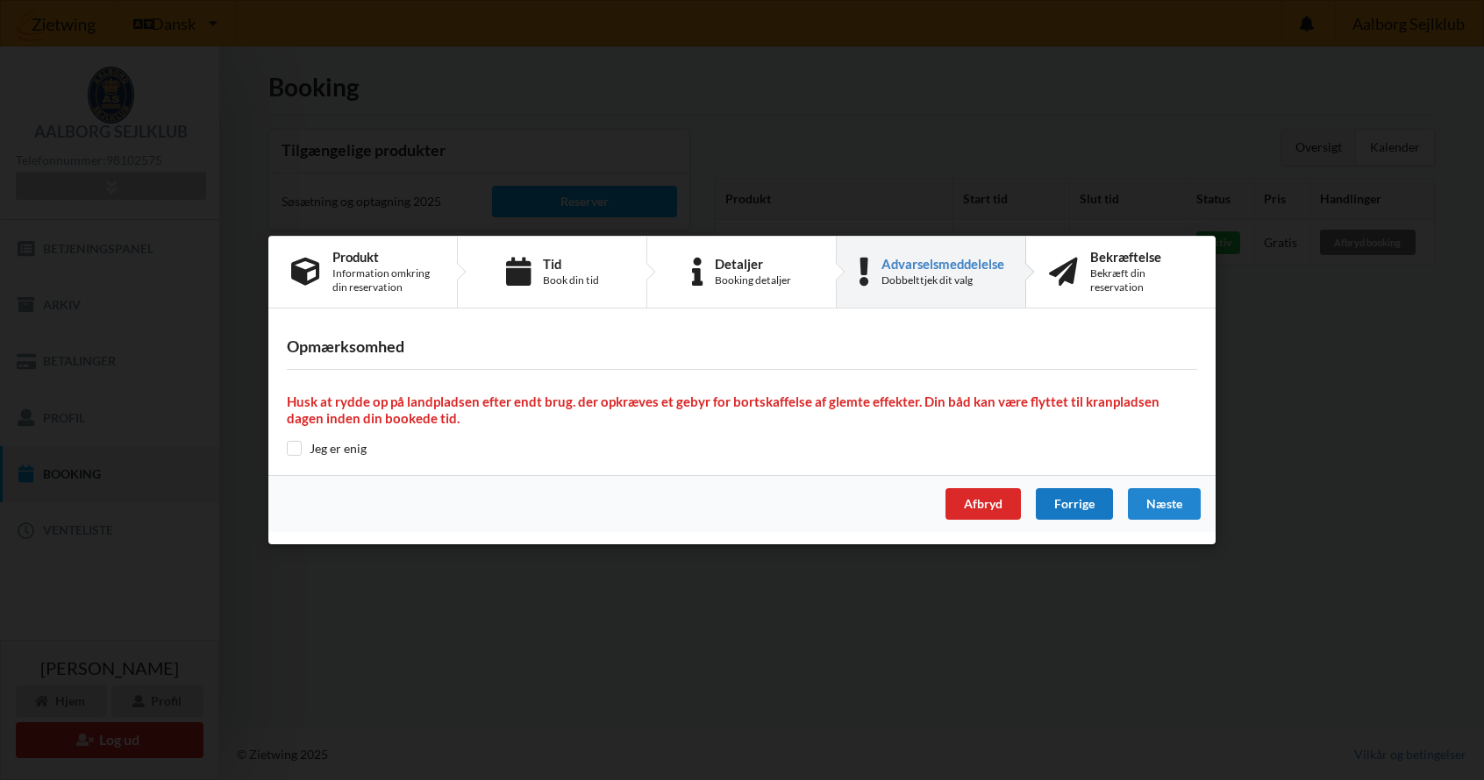
click at [1090, 509] on div "Forrige" at bounding box center [1073, 504] width 77 height 32
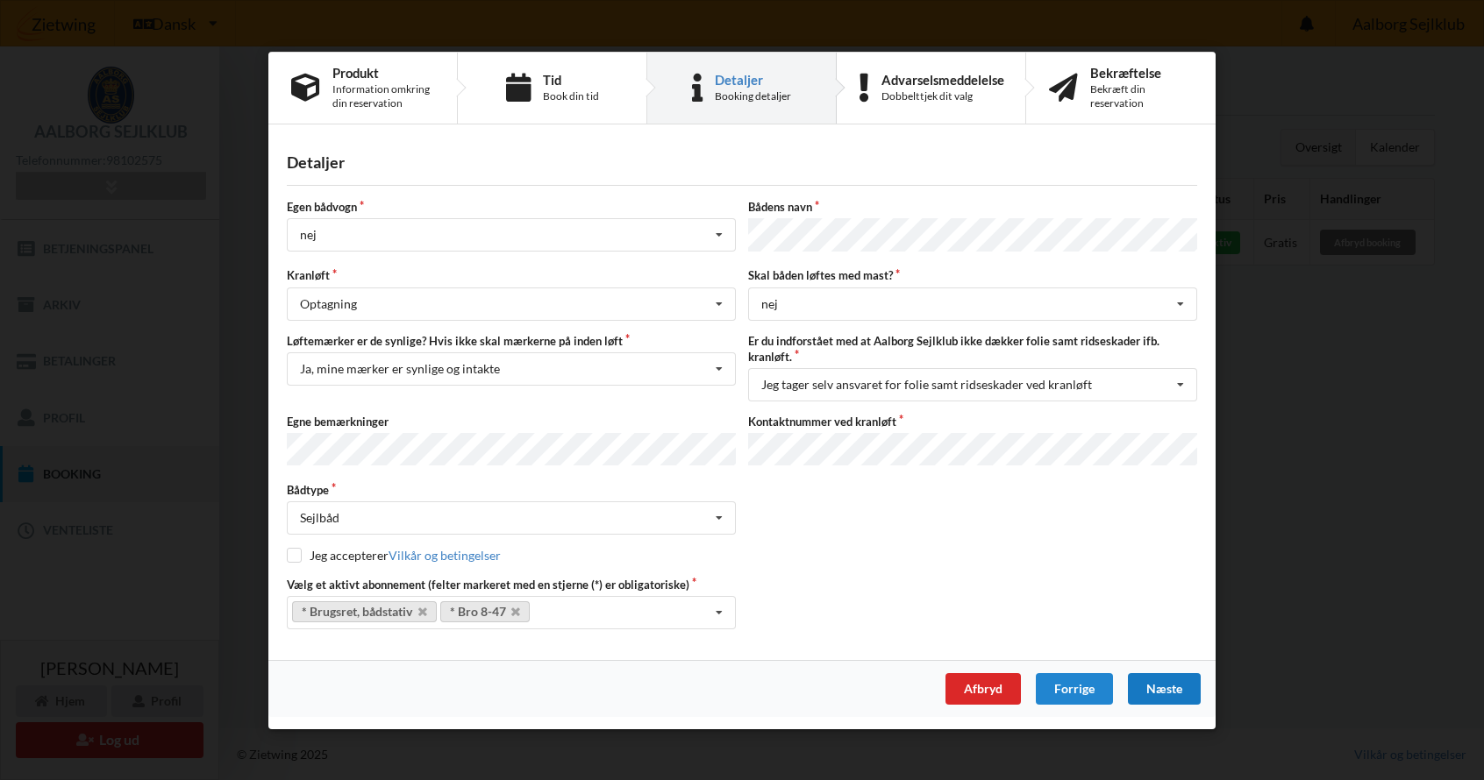
click at [1171, 686] on div "Næste" at bounding box center [1164, 689] width 73 height 32
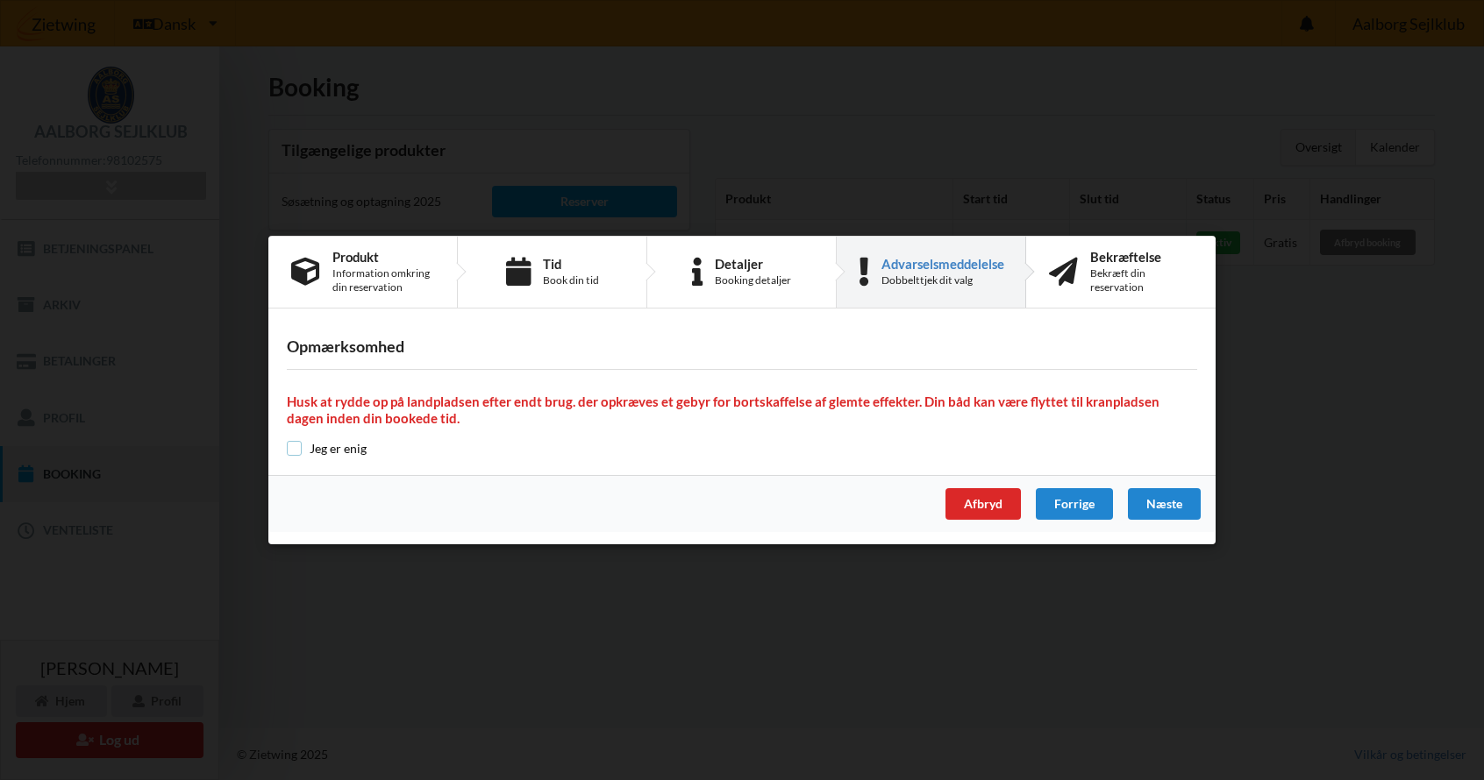
click at [298, 450] on input "checkbox" at bounding box center [294, 448] width 15 height 15
checkbox input "true"
click at [1163, 500] on div "Næste" at bounding box center [1164, 504] width 73 height 32
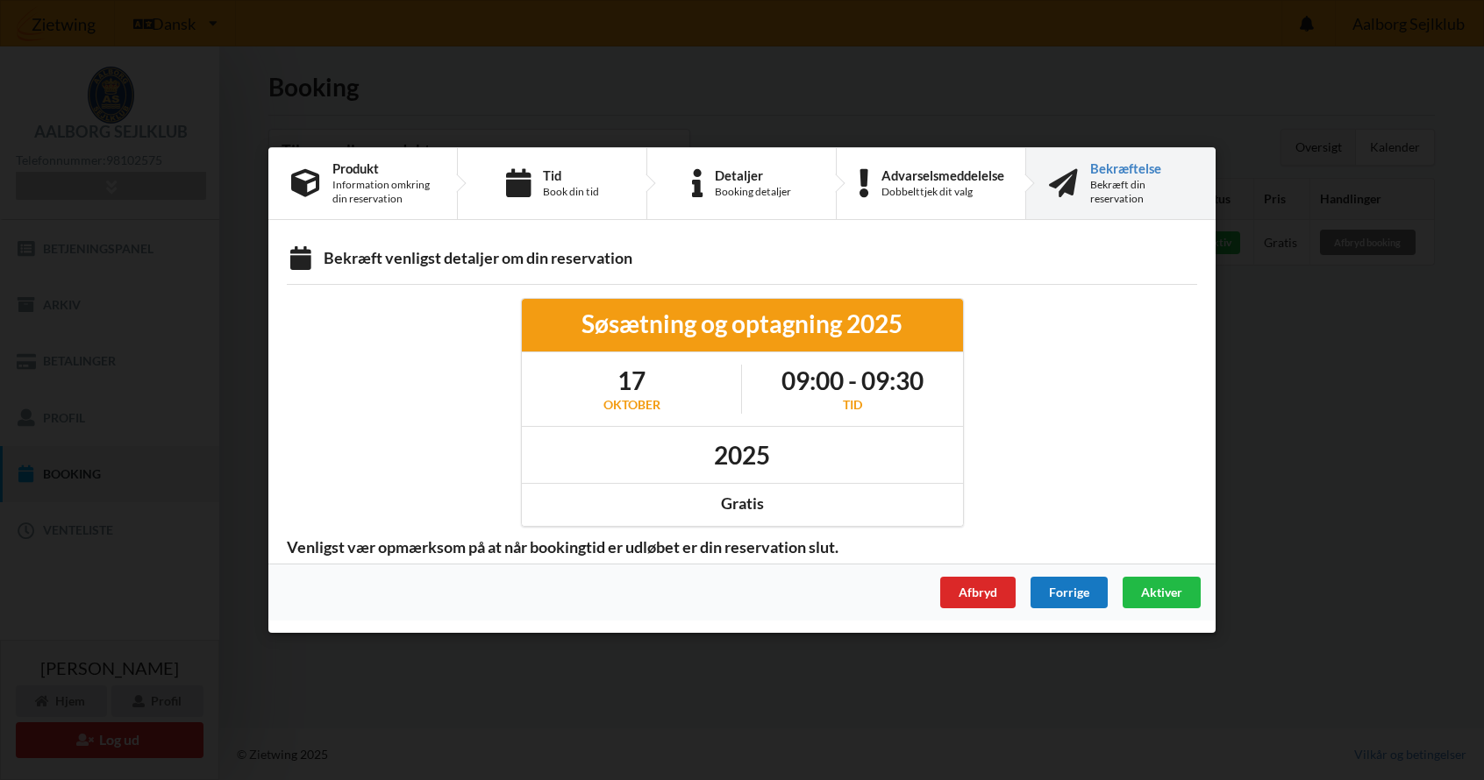
click at [1064, 593] on div "Forrige" at bounding box center [1068, 593] width 77 height 32
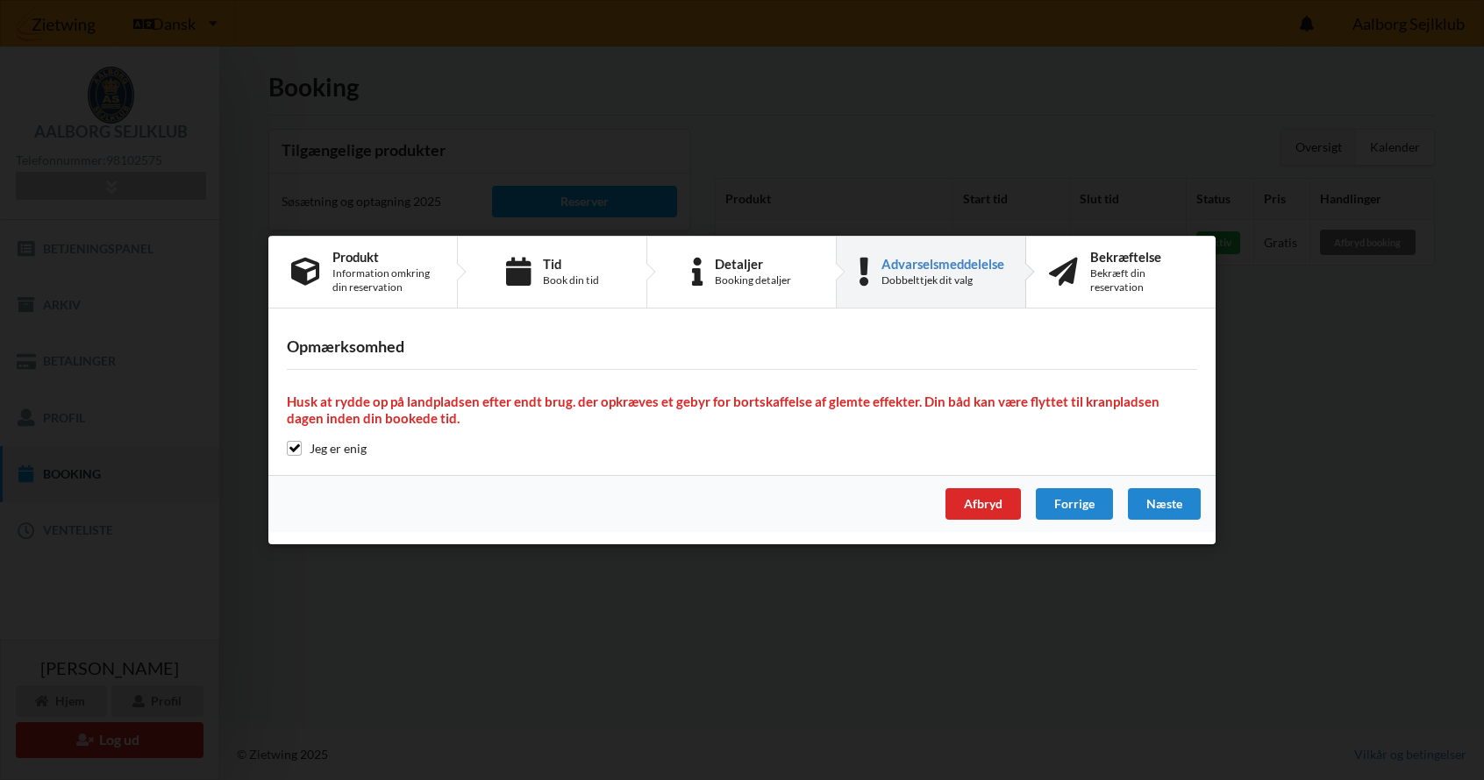
click at [1064, 502] on div "Forrige" at bounding box center [1073, 504] width 77 height 32
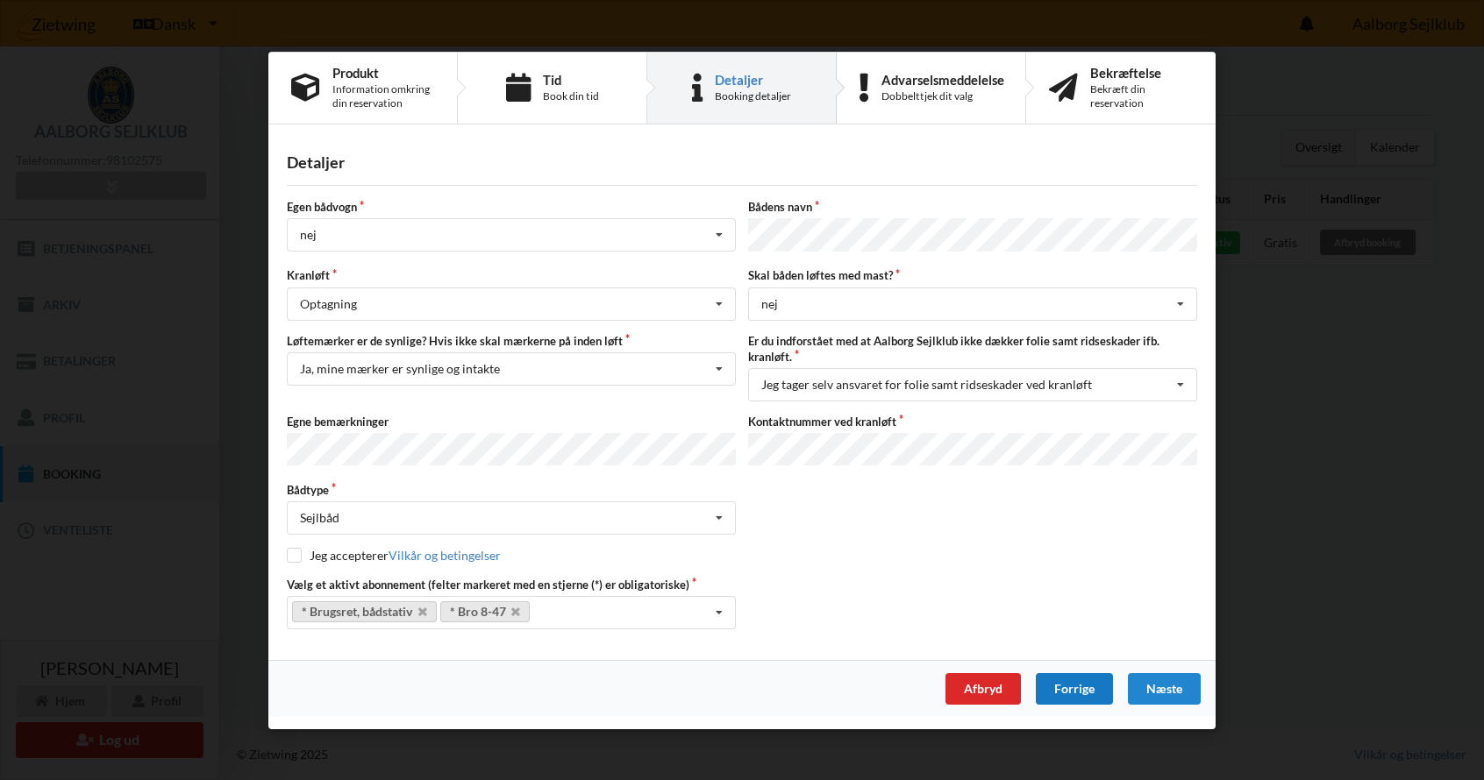
click at [1070, 694] on div "Forrige" at bounding box center [1073, 689] width 77 height 32
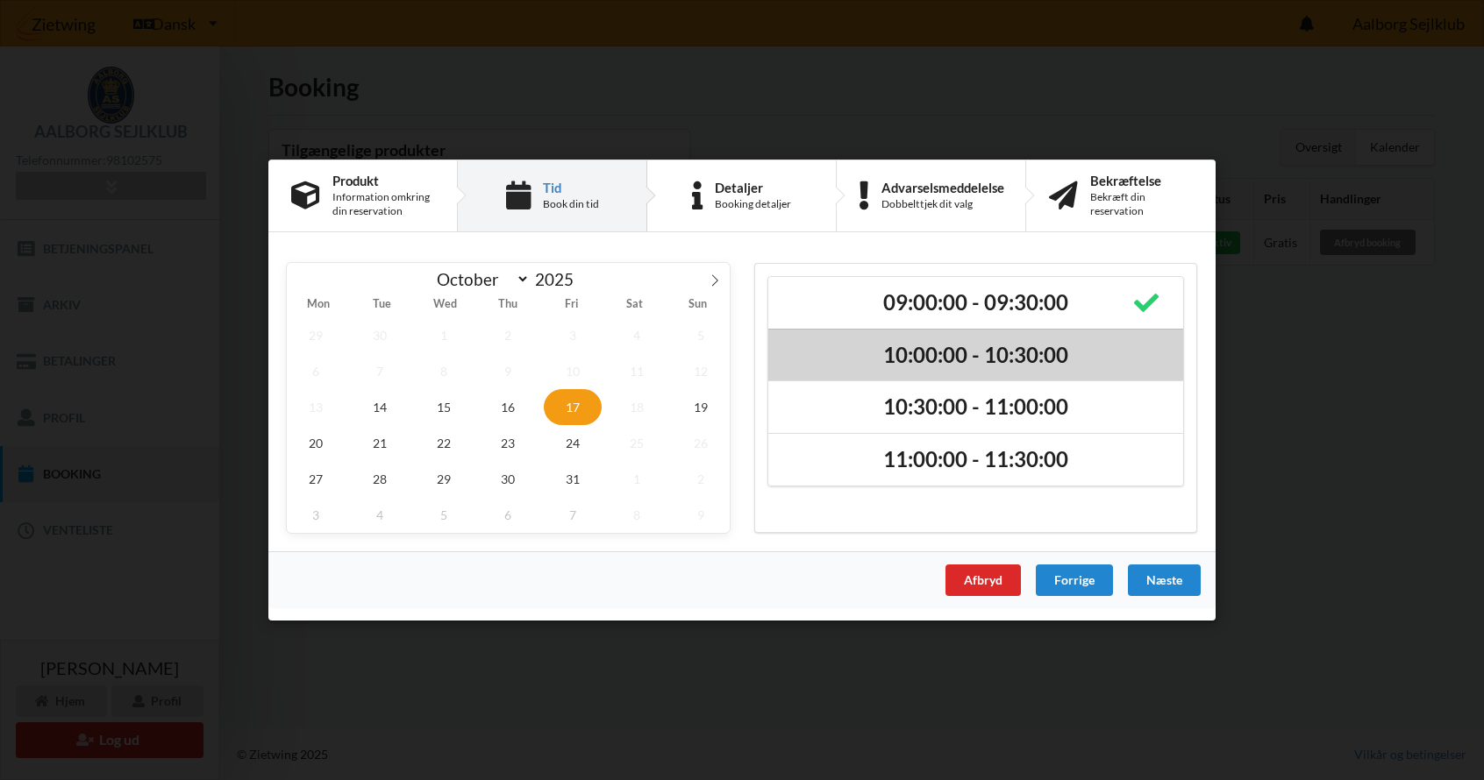
click at [954, 358] on h2 "10:00:00 - 10:30:00" at bounding box center [975, 355] width 390 height 27
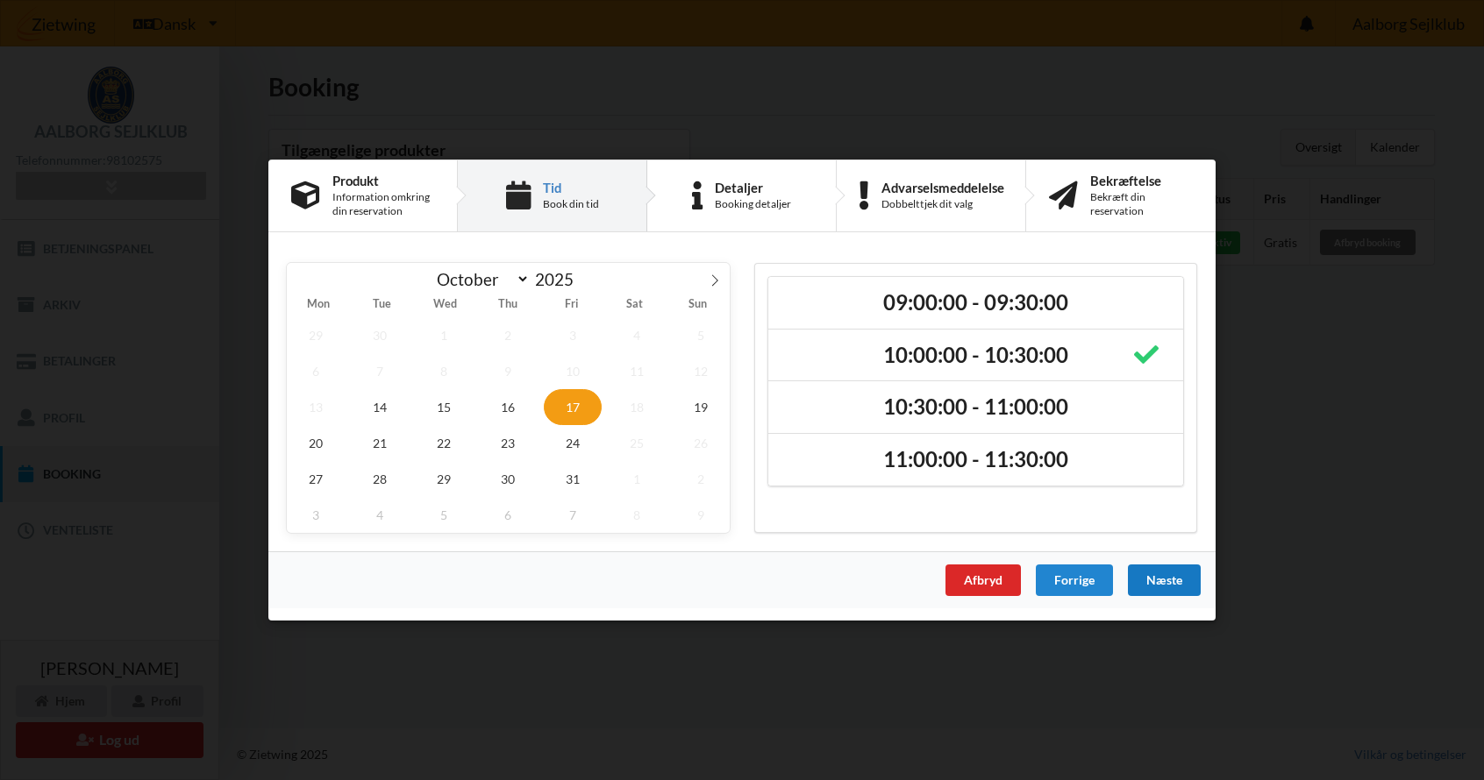
click at [1172, 581] on div "Næste" at bounding box center [1164, 581] width 73 height 32
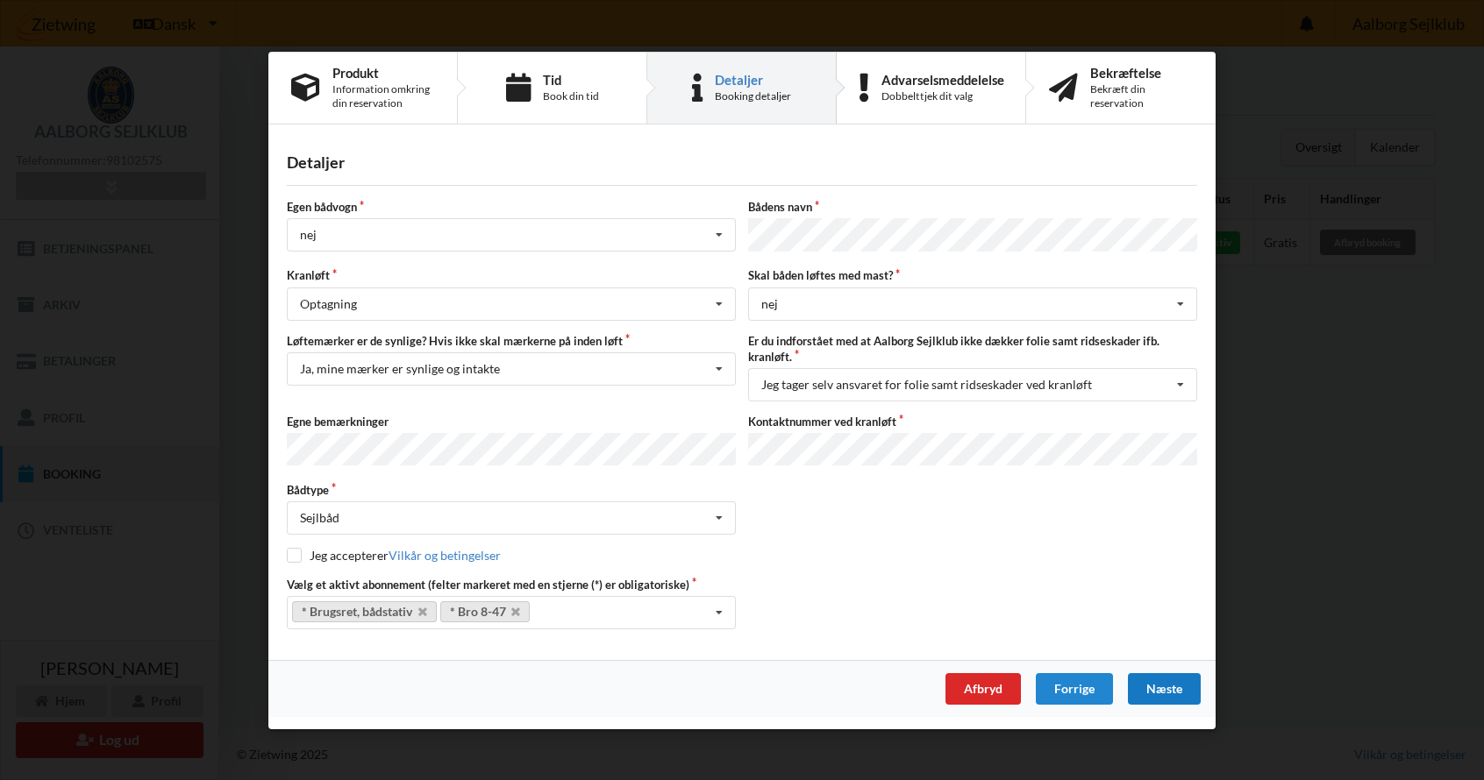
click at [1171, 683] on div "Næste" at bounding box center [1164, 689] width 73 height 32
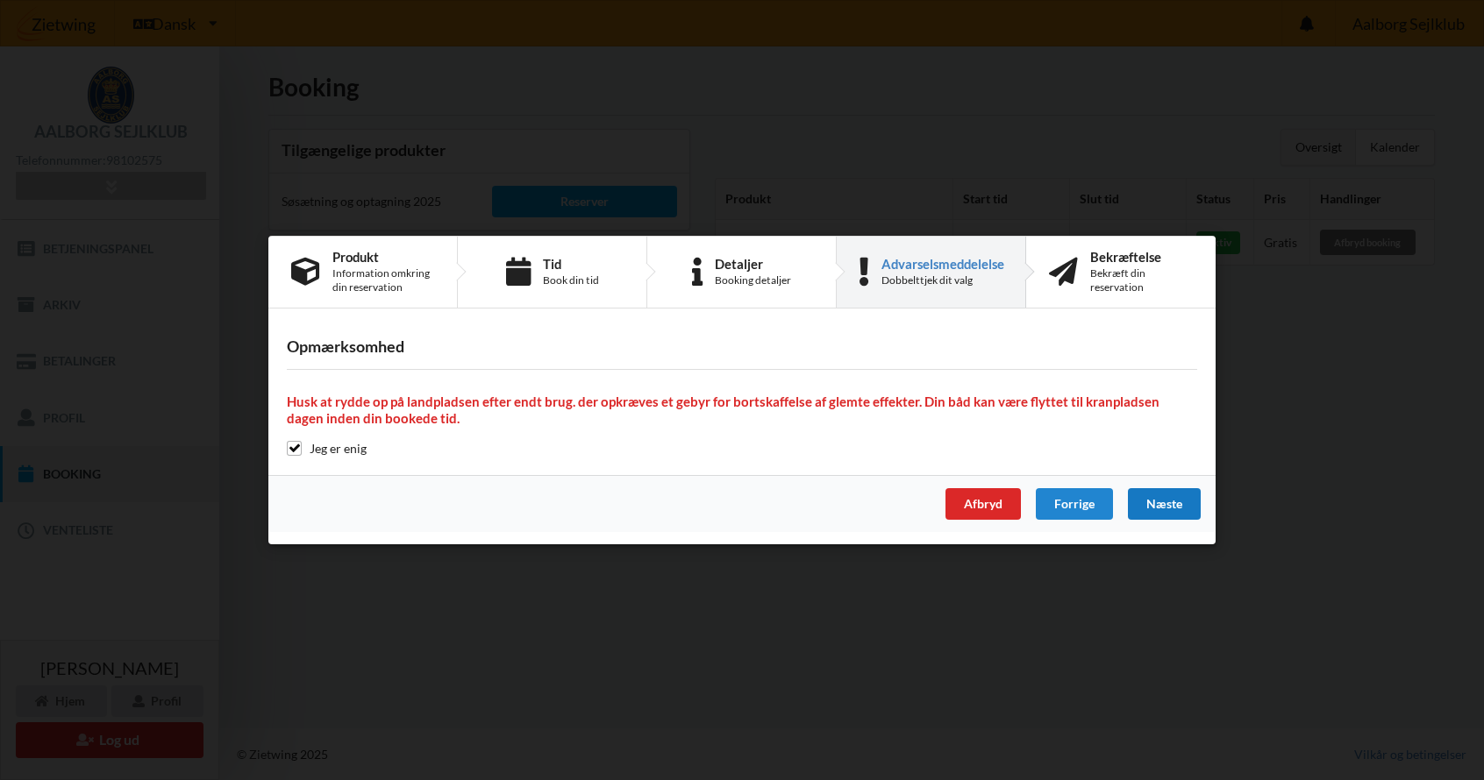
click at [1164, 503] on div "Næste" at bounding box center [1164, 504] width 73 height 32
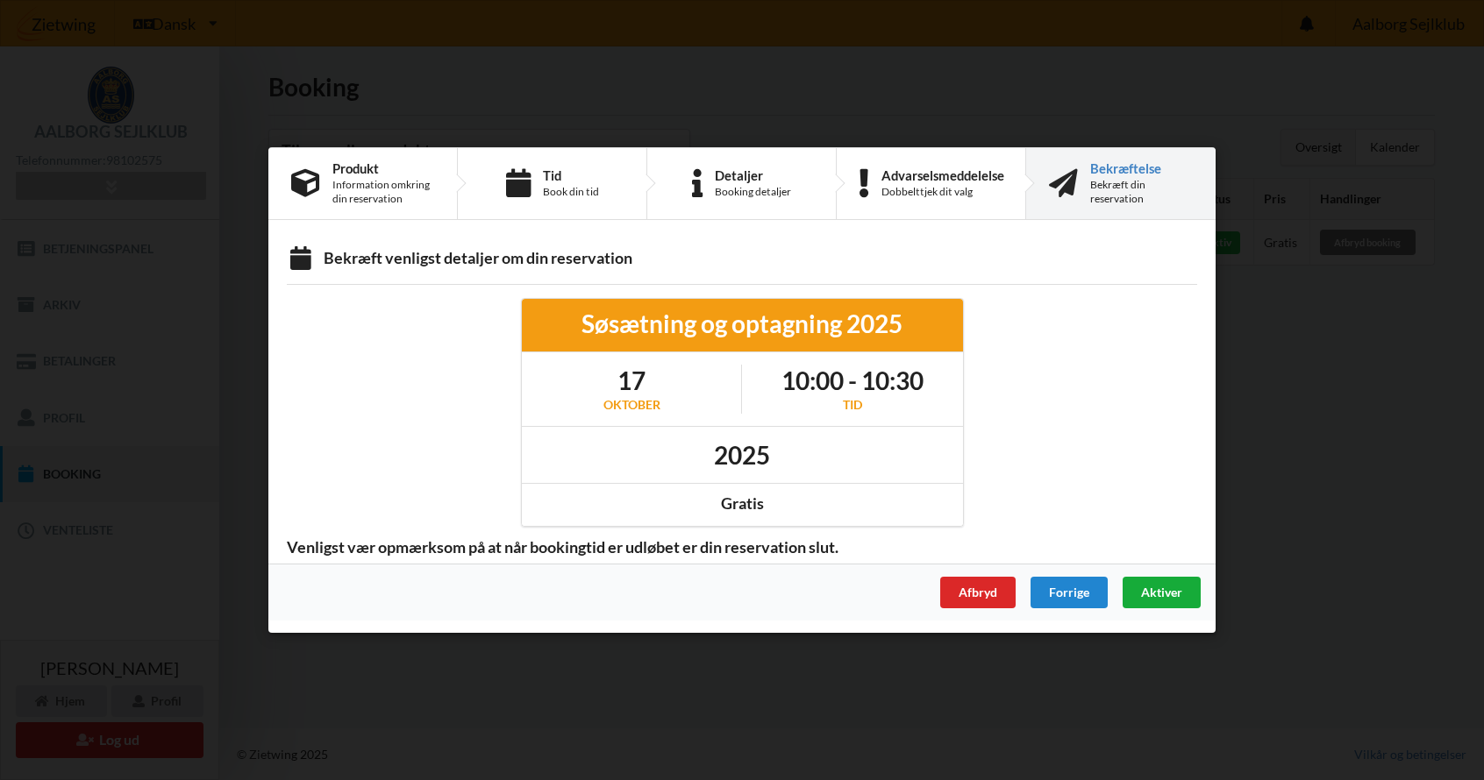
click at [1164, 592] on span "Aktiver" at bounding box center [1161, 592] width 41 height 15
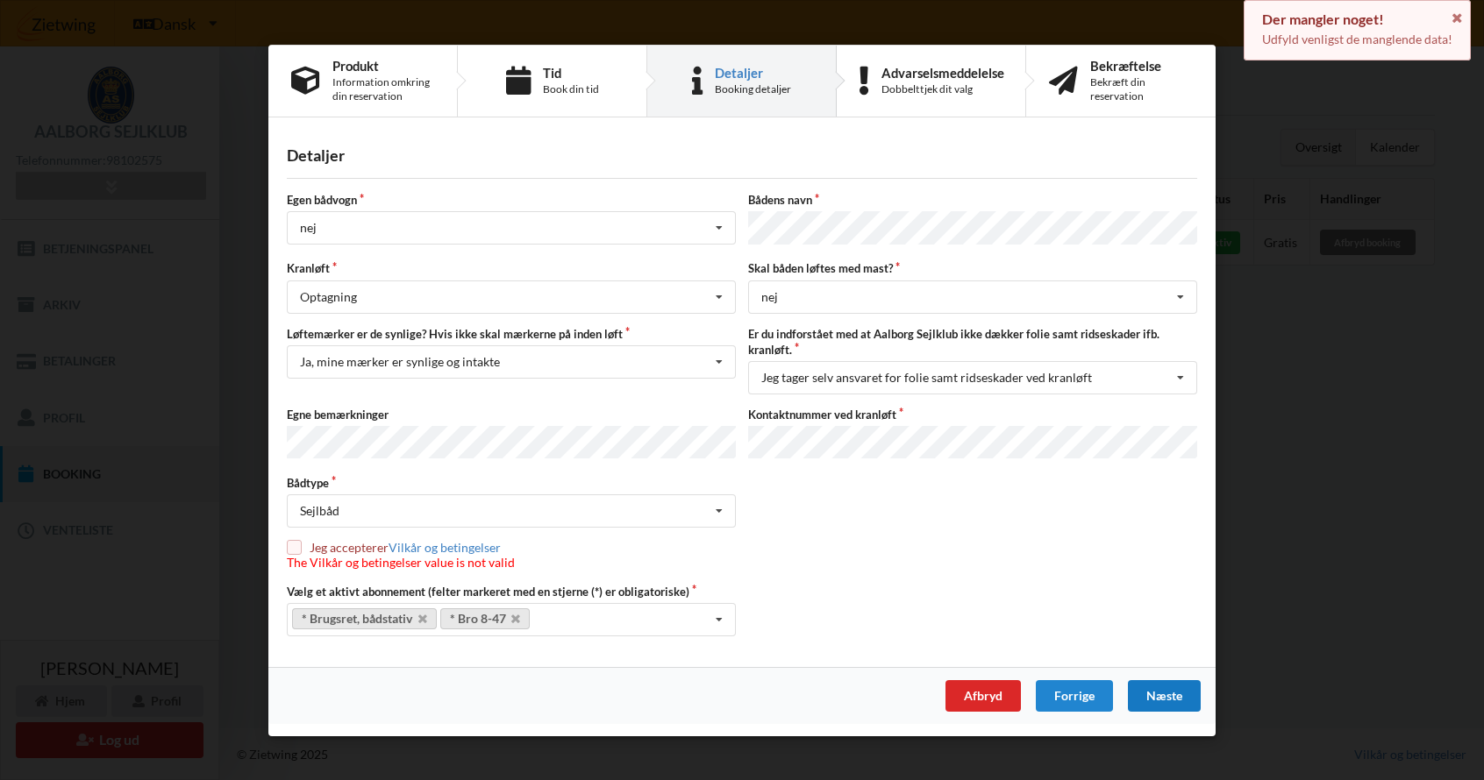
click at [295, 549] on input "checkbox" at bounding box center [294, 547] width 15 height 15
checkbox input "true"
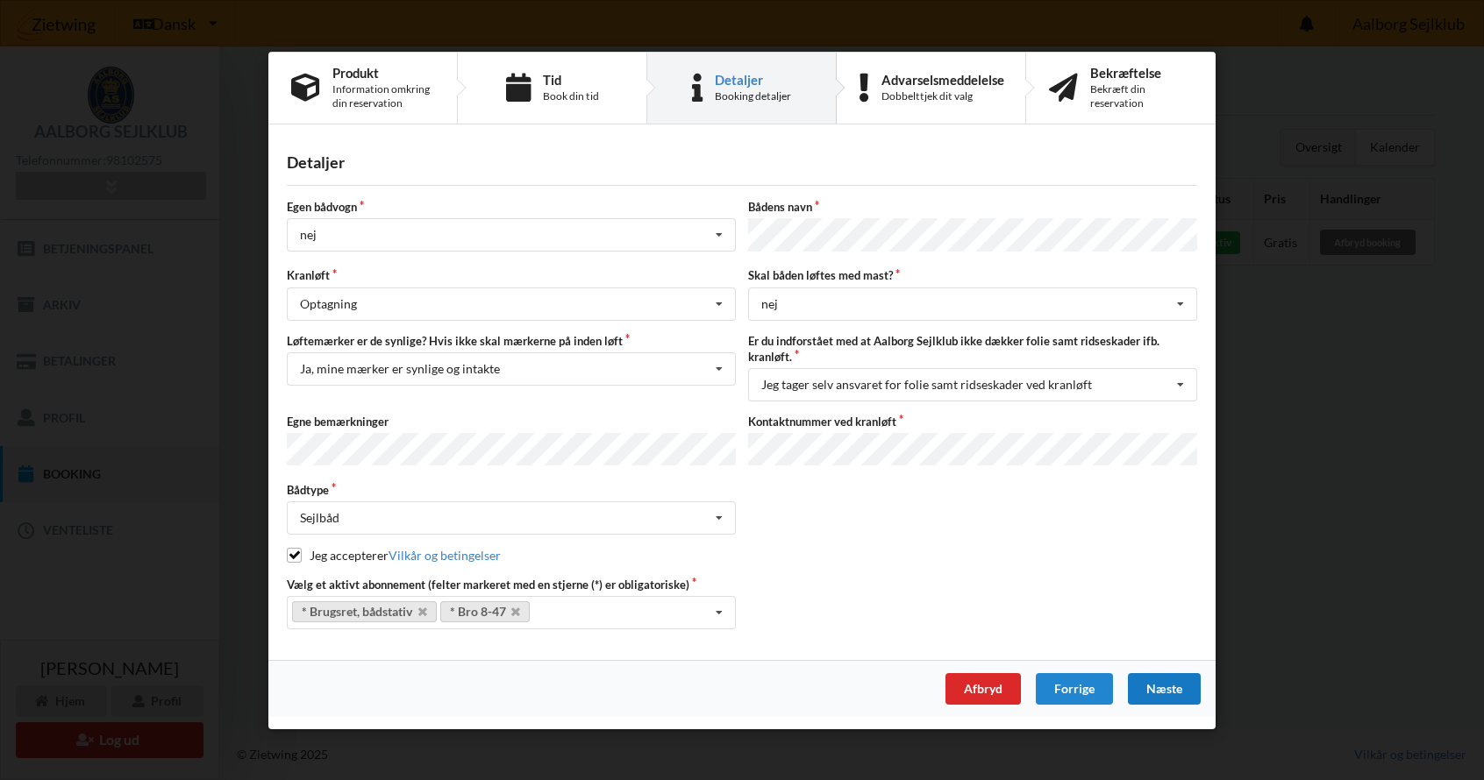
click at [1168, 681] on div "Næste" at bounding box center [1164, 689] width 73 height 32
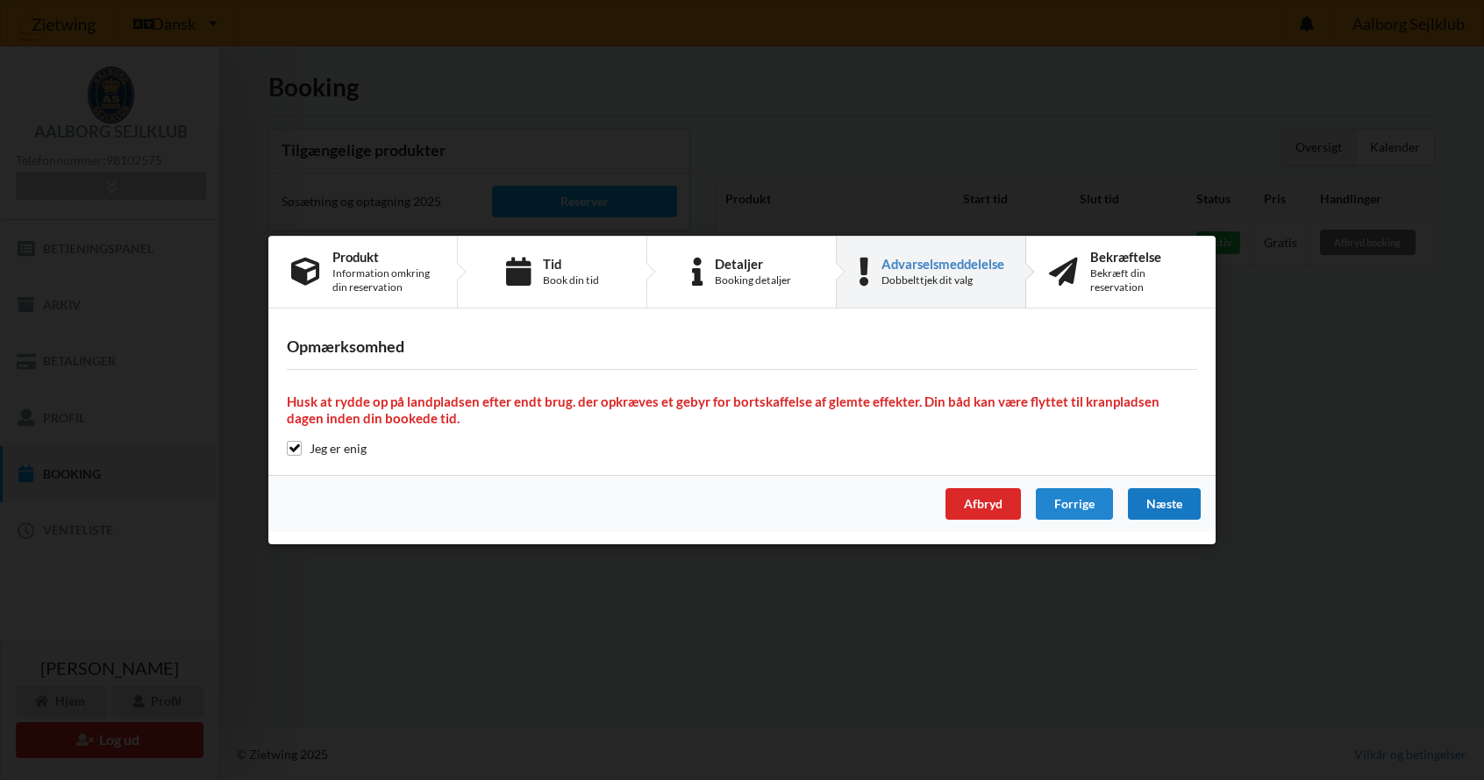
click at [1165, 502] on div "Næste" at bounding box center [1164, 504] width 73 height 32
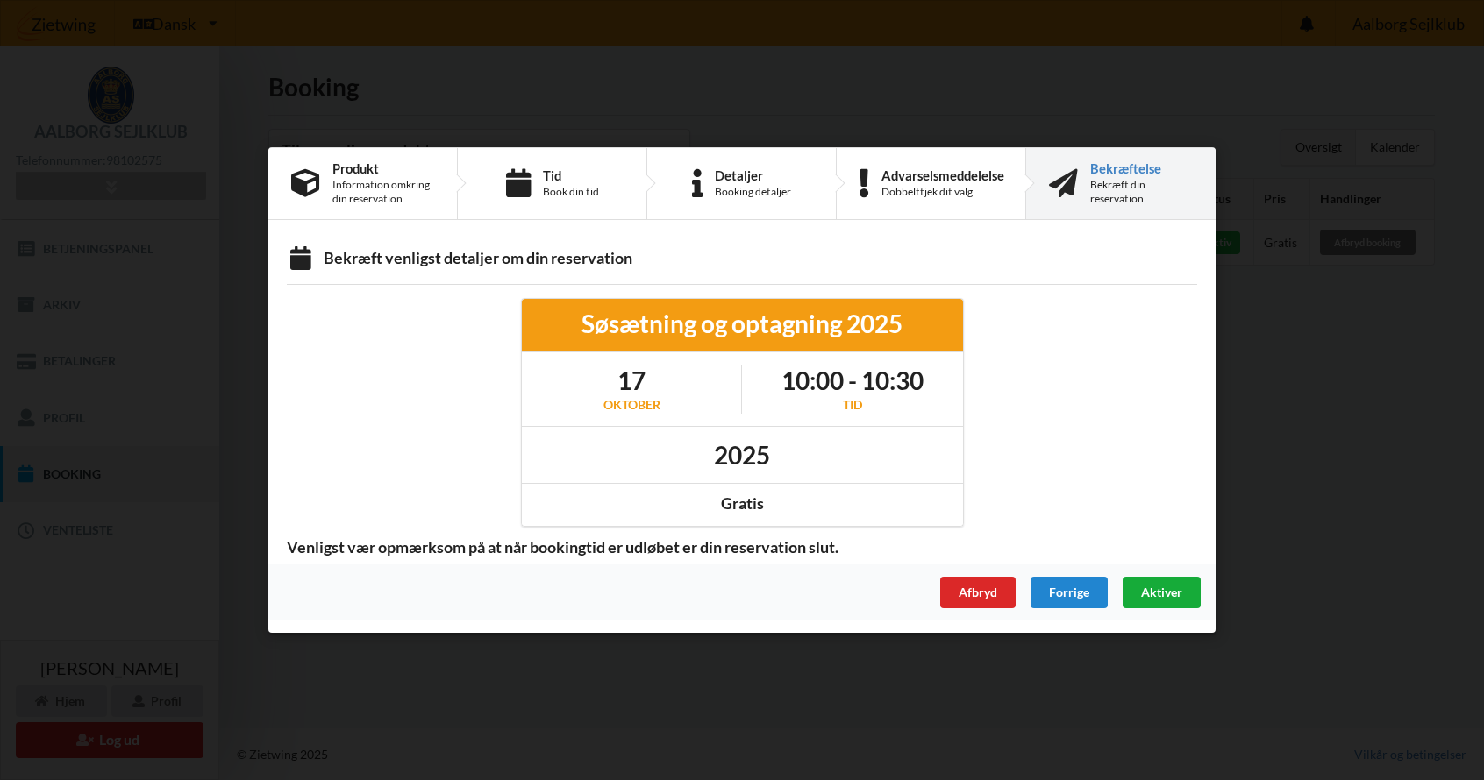
click at [1156, 592] on span "Aktiver" at bounding box center [1161, 592] width 41 height 15
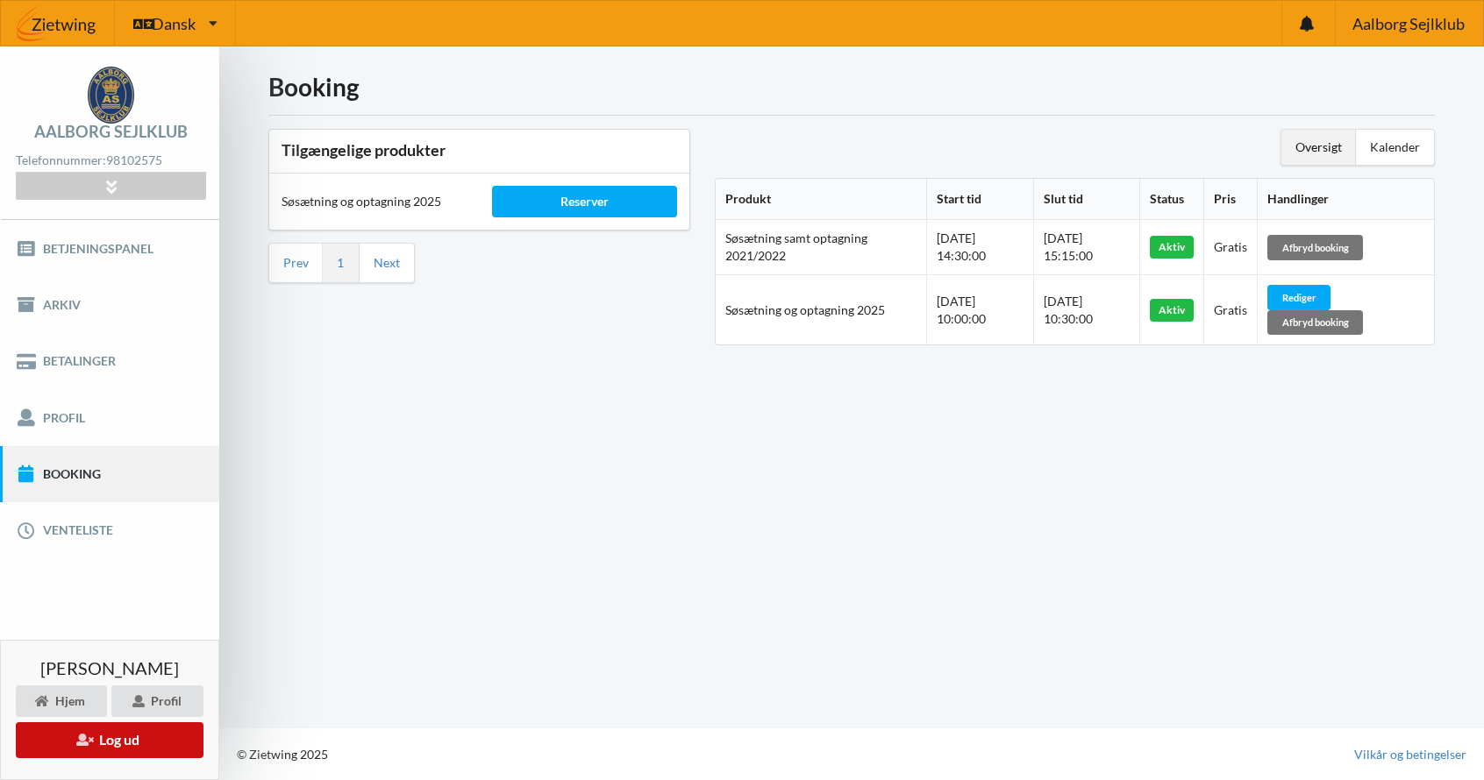
click at [117, 743] on button "Log ud" at bounding box center [110, 740] width 188 height 36
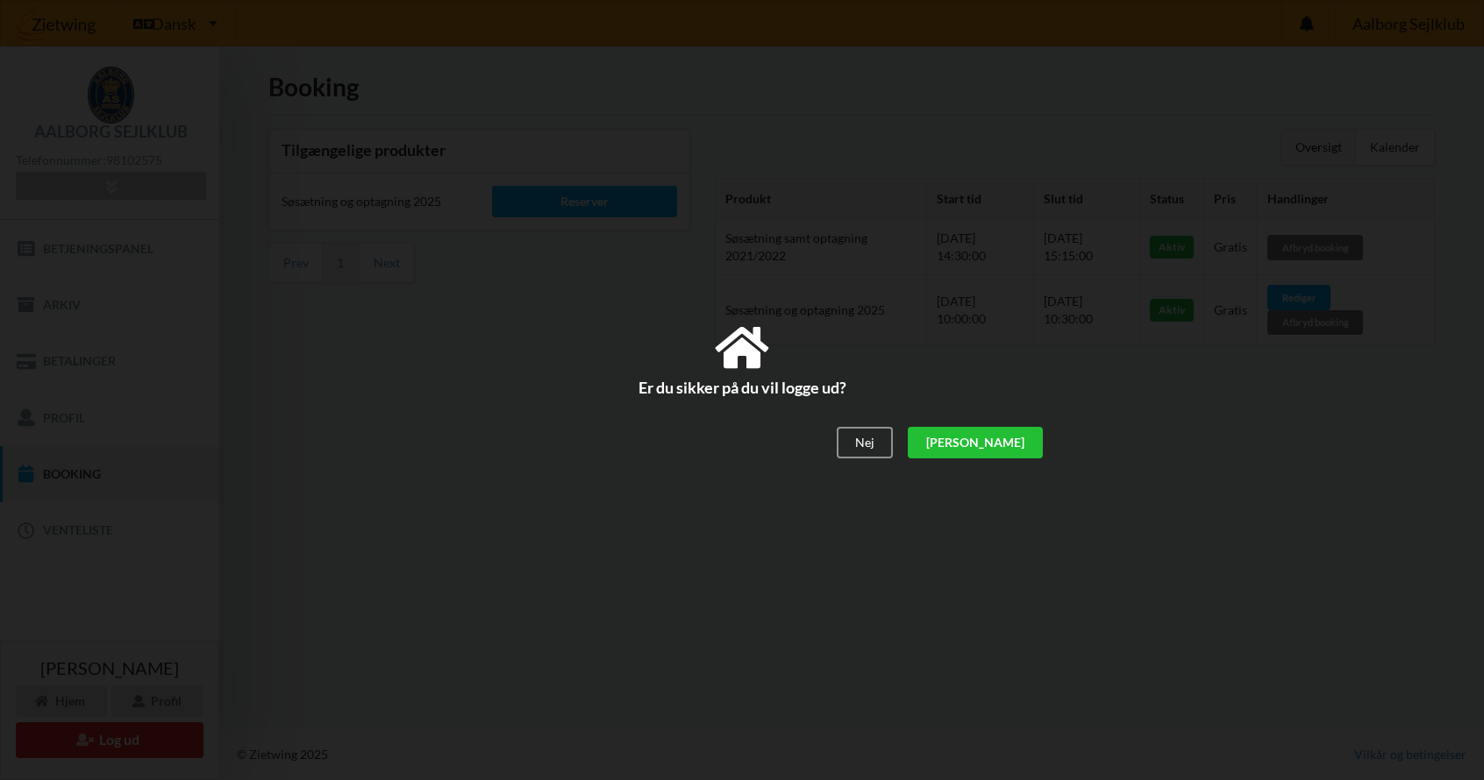
click at [1015, 445] on div "[PERSON_NAME]" at bounding box center [974, 444] width 135 height 32
